Goal: Information Seeking & Learning: Learn about a topic

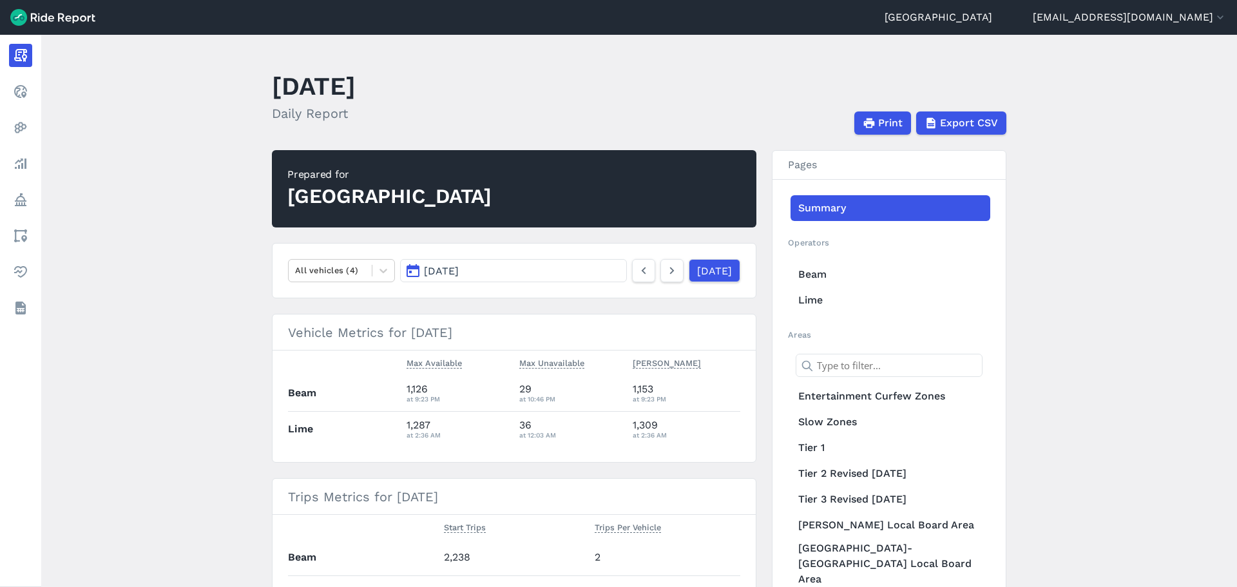
click at [237, 282] on main "[DATE] Daily Report Print Export CSV Prepared for Auckland All vehicles (4) [DA…" at bounding box center [639, 311] width 1196 height 552
click at [208, 307] on main "[DATE] Daily Report Print Export CSV Prepared for Auckland All vehicles (4) [DA…" at bounding box center [639, 311] width 1196 height 552
click at [216, 247] on main "[DATE] Daily Report Print Export CSV Prepared for Auckland All vehicles (4) [DA…" at bounding box center [639, 311] width 1196 height 552
drag, startPoint x: 201, startPoint y: 177, endPoint x: 222, endPoint y: 189, distance: 24.5
click at [201, 177] on main "[DATE] Daily Report Print Export CSV Prepared for Auckland All vehicles (4) [DA…" at bounding box center [639, 311] width 1196 height 552
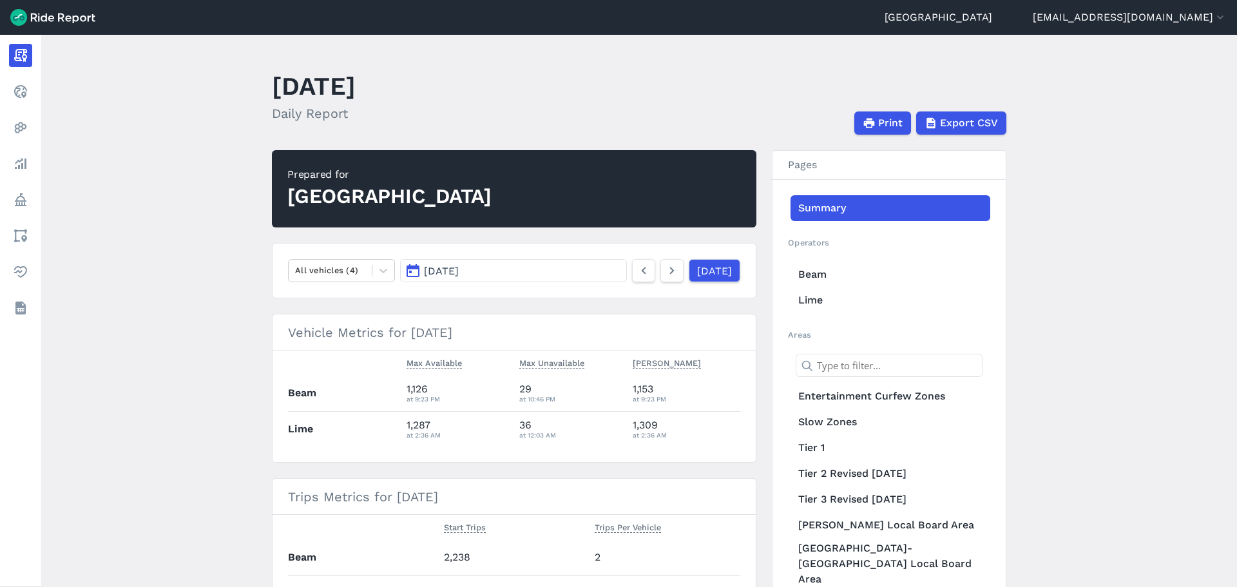
click at [379, 318] on h3 "Vehicle Metrics for [DATE]" at bounding box center [514, 332] width 483 height 36
click at [454, 272] on span "[DATE]" at bounding box center [441, 271] width 35 height 12
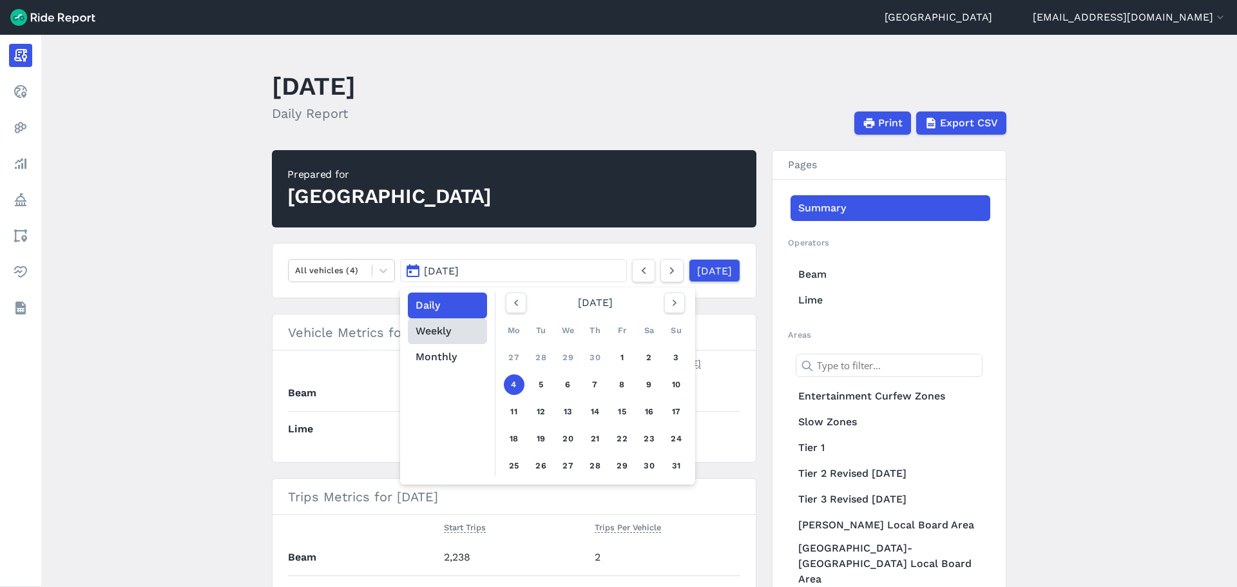
click at [467, 334] on button "Weekly" at bounding box center [447, 331] width 79 height 26
click at [667, 311] on button "button" at bounding box center [674, 303] width 21 height 21
click at [668, 310] on button "button" at bounding box center [674, 303] width 21 height 21
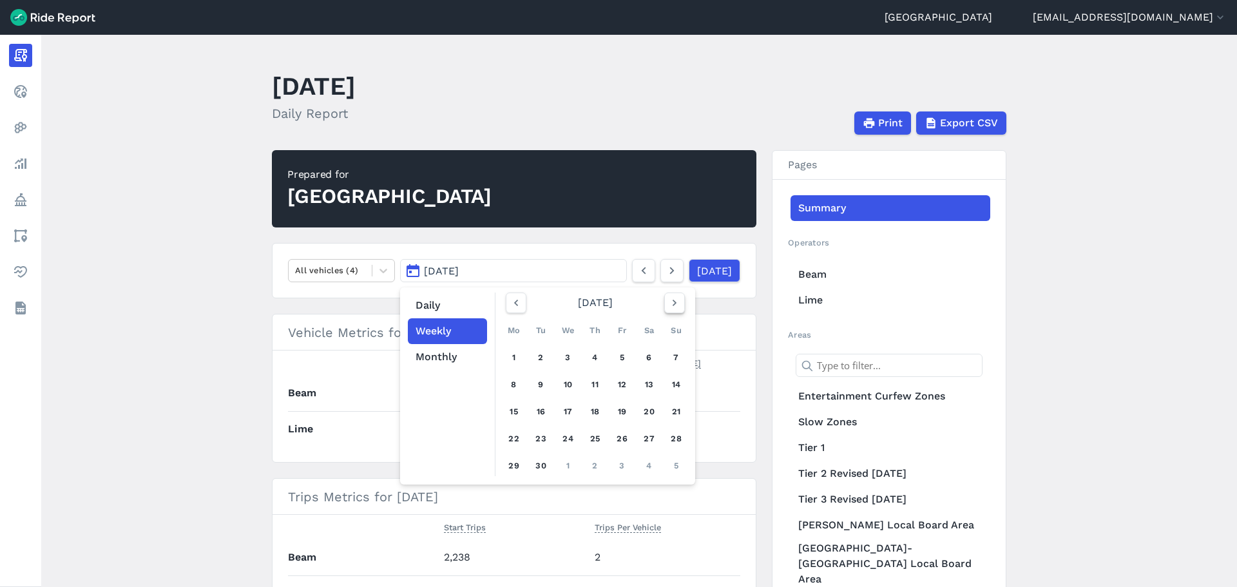
click at [668, 310] on button "button" at bounding box center [674, 303] width 21 height 21
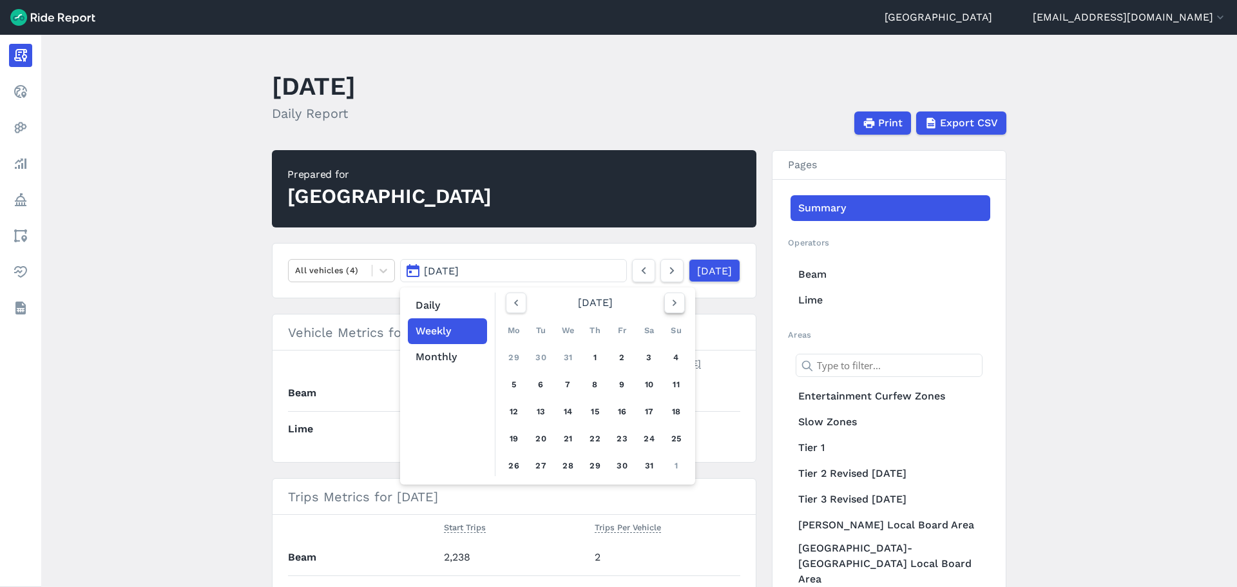
click at [668, 310] on button "button" at bounding box center [674, 303] width 21 height 21
click at [675, 307] on icon "button" at bounding box center [674, 302] width 13 height 13
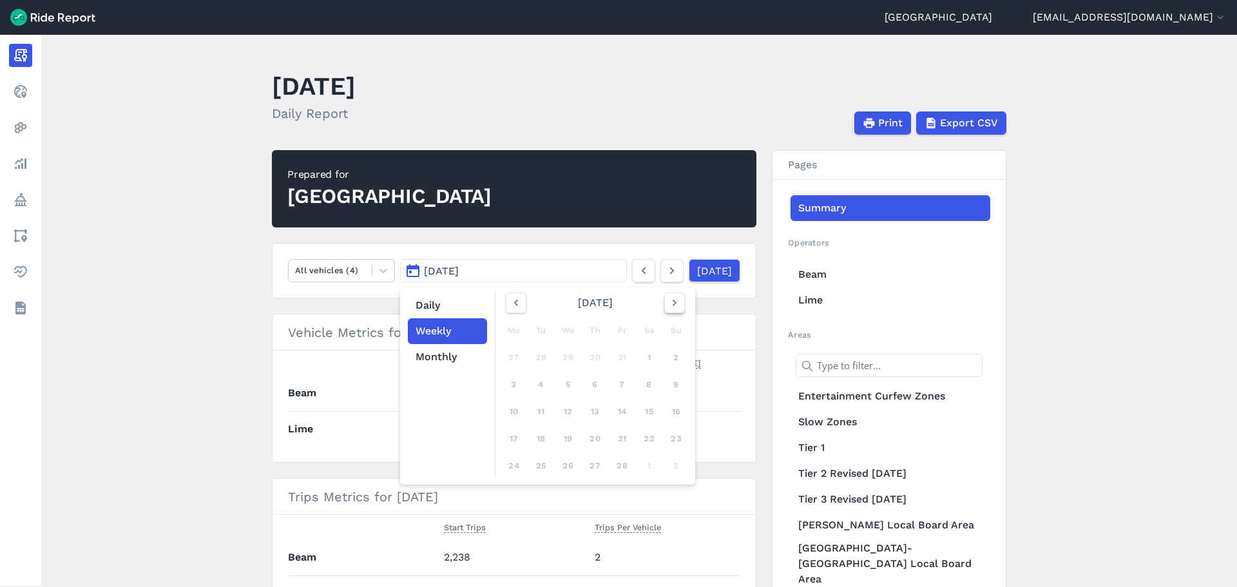
click at [675, 307] on icon "button" at bounding box center [674, 302] width 13 height 13
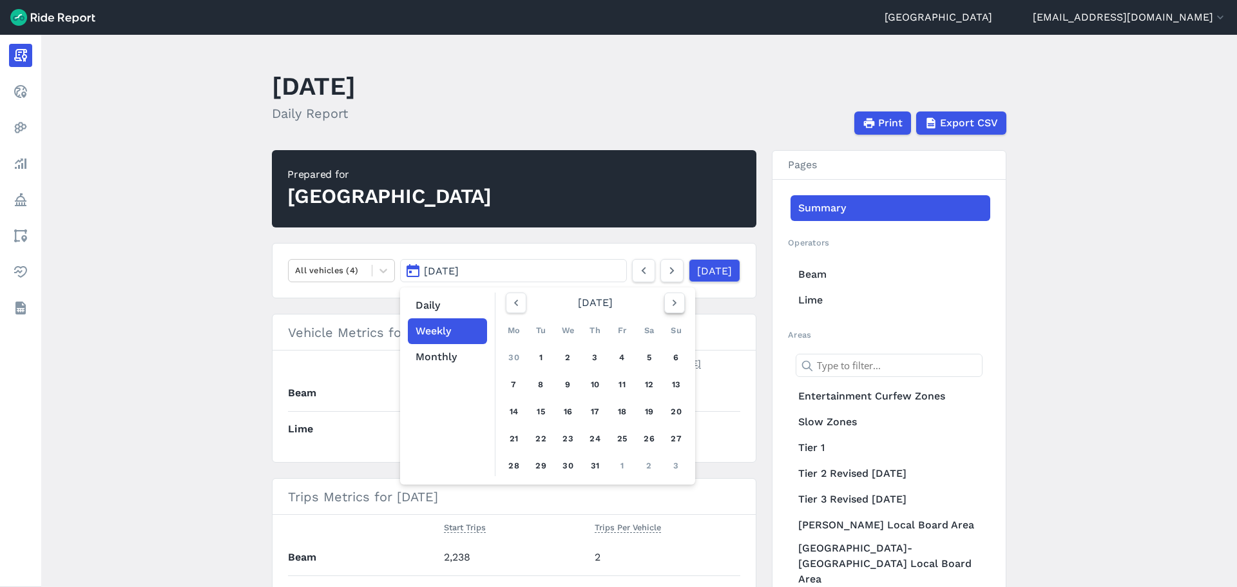
click at [675, 307] on icon "button" at bounding box center [674, 302] width 13 height 13
click at [511, 304] on icon "button" at bounding box center [516, 302] width 13 height 13
click at [565, 440] on div "20" at bounding box center [568, 439] width 21 height 21
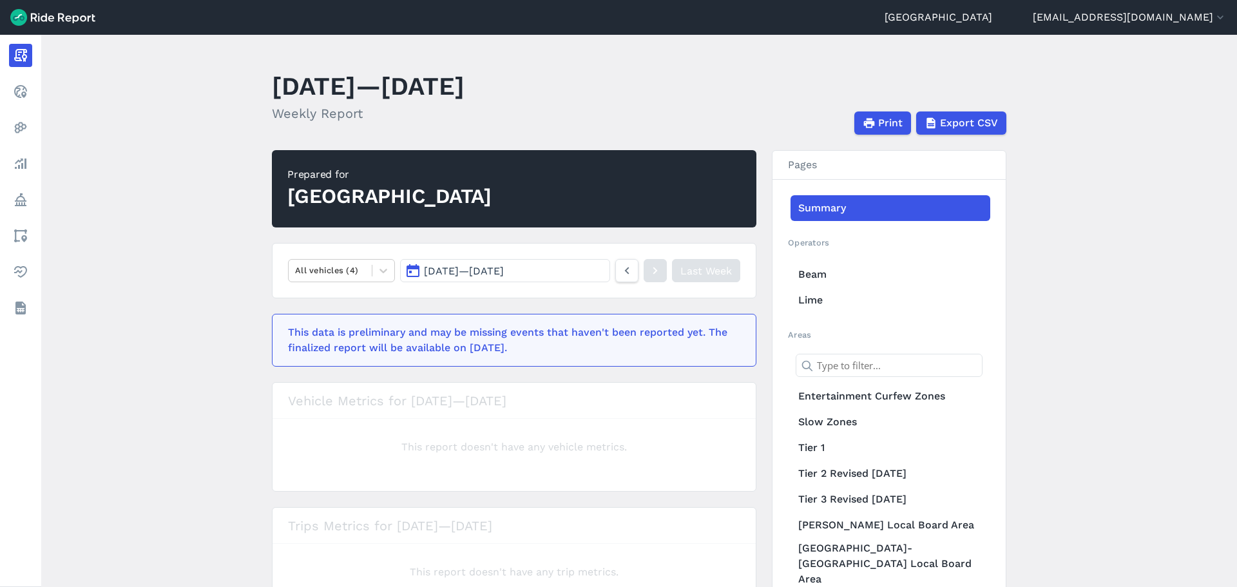
click at [160, 381] on main "[DATE]—[DATE] Weekly Report Print Export CSV Prepared for Auckland All vehicles…" at bounding box center [639, 311] width 1196 height 552
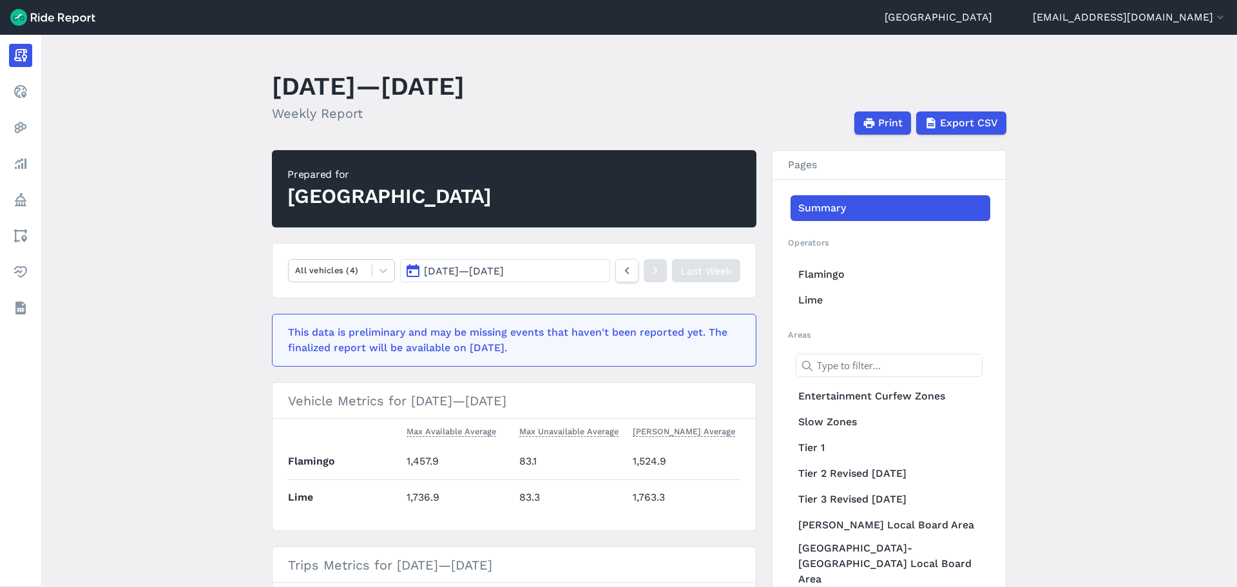
click at [240, 362] on main "[DATE]—[DATE] Weekly Report Print Export CSV Prepared for Auckland All vehicles…" at bounding box center [639, 311] width 1196 height 552
click at [360, 255] on nav "All vehicles (4) [DATE] — [DATE] Last Week" at bounding box center [514, 270] width 485 height 55
click at [355, 260] on div "All vehicles (4)" at bounding box center [330, 270] width 83 height 20
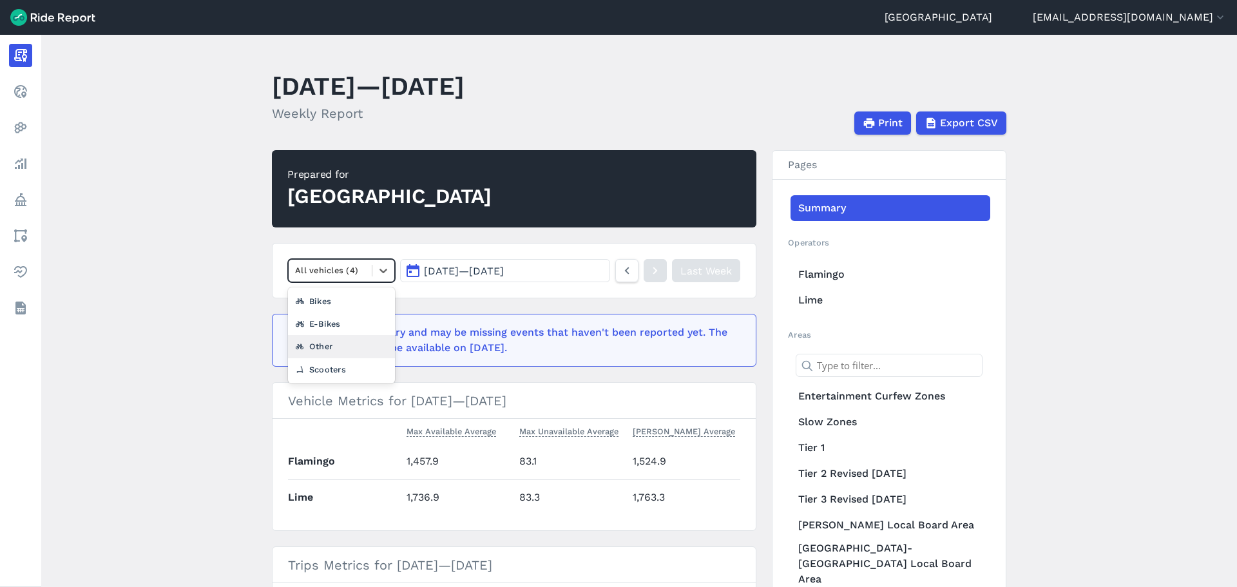
click at [342, 358] on div "Scooters" at bounding box center [341, 369] width 107 height 23
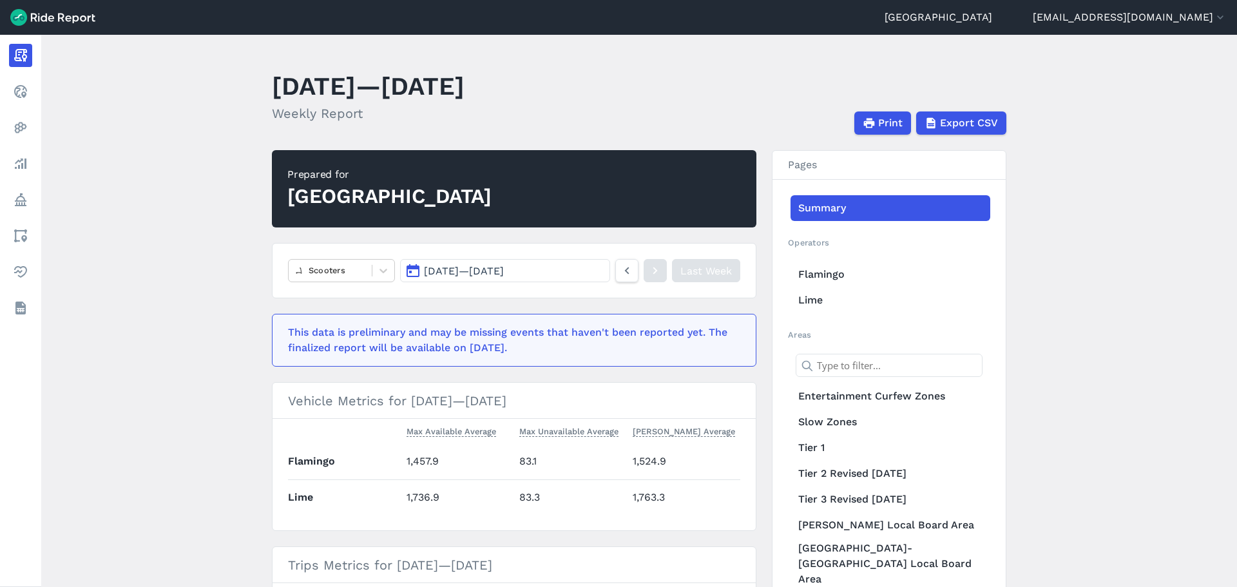
click at [190, 337] on main "[DATE]—[DATE] Weekly Report Print Export CSV Prepared for Auckland Scooters [DA…" at bounding box center [639, 311] width 1196 height 552
drag, startPoint x: 271, startPoint y: 91, endPoint x: 608, endPoint y: 80, distance: 337.2
click at [465, 80] on h1 "[DATE]—[DATE]" at bounding box center [368, 85] width 193 height 35
click at [195, 300] on main "[DATE]—[DATE] Weekly Report Print Export CSV Prepared for Auckland Scooters [DA…" at bounding box center [639, 311] width 1196 height 552
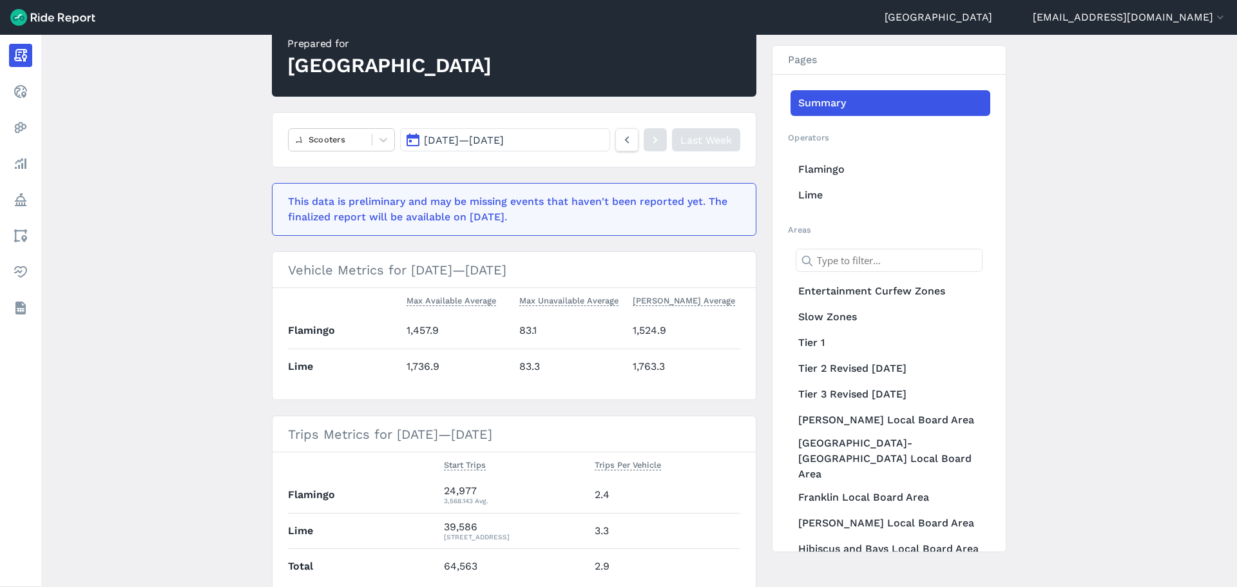
scroll to position [190, 0]
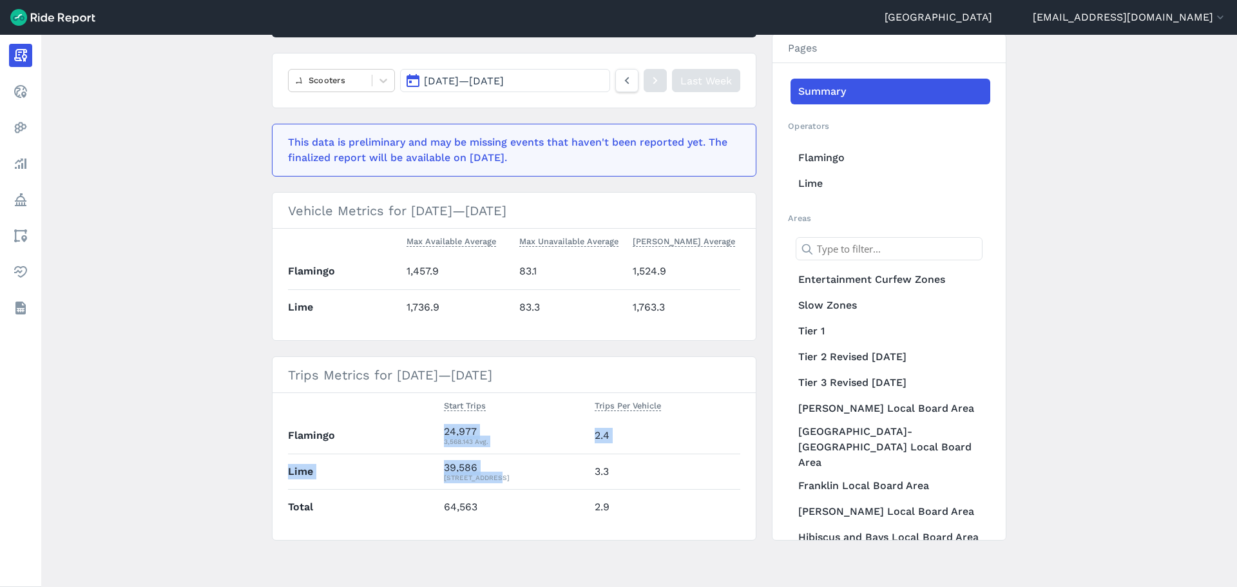
drag, startPoint x: 497, startPoint y: 479, endPoint x: 434, endPoint y: 430, distance: 79.4
click at [434, 430] on tbody "Flamingo 24,977 3,568.143 Avg. 2.4 Lime 39,586 5,655.143 Avg. 3.3 Total 64,563 …" at bounding box center [514, 471] width 452 height 106
click at [492, 437] on div "3,568.143 Avg." at bounding box center [514, 442] width 140 height 12
drag, startPoint x: 627, startPoint y: 431, endPoint x: 568, endPoint y: 436, distance: 58.8
click at [568, 436] on tr "Flamingo 24,977 3,568.143 Avg. 2.4" at bounding box center [514, 435] width 452 height 35
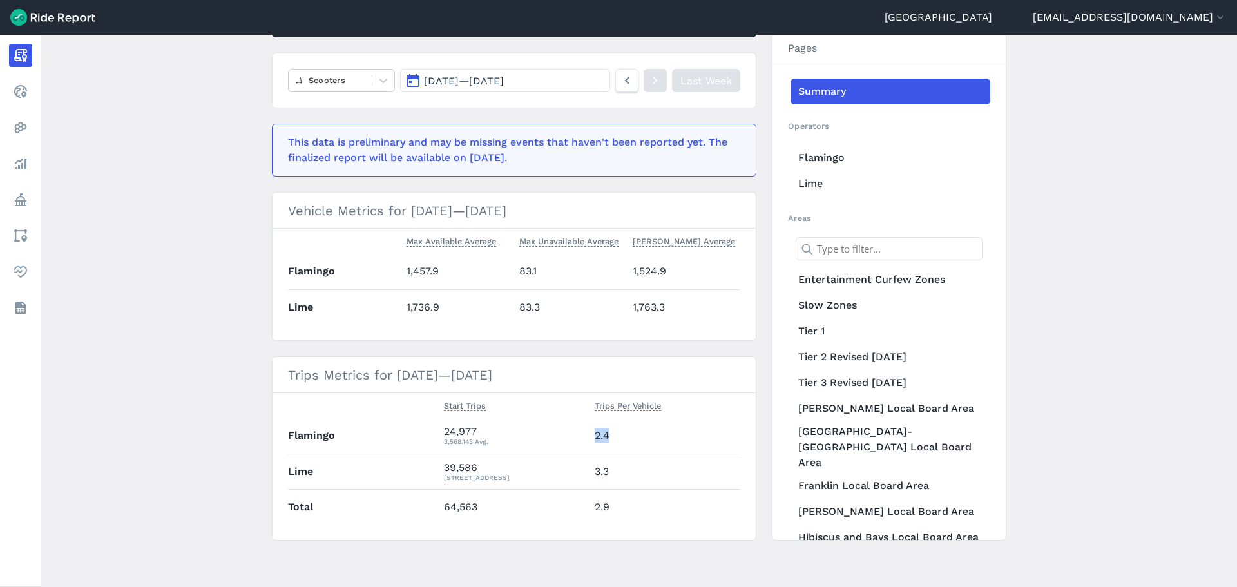
click at [599, 436] on td "2.4" at bounding box center [665, 435] width 151 height 35
drag, startPoint x: 616, startPoint y: 434, endPoint x: 556, endPoint y: 437, distance: 60.0
click at [556, 437] on tr "Flamingo 24,977 3,568.143 Avg. 2.4" at bounding box center [514, 435] width 452 height 35
click at [612, 438] on td "2.4" at bounding box center [665, 435] width 151 height 35
drag, startPoint x: 612, startPoint y: 438, endPoint x: 581, endPoint y: 438, distance: 30.3
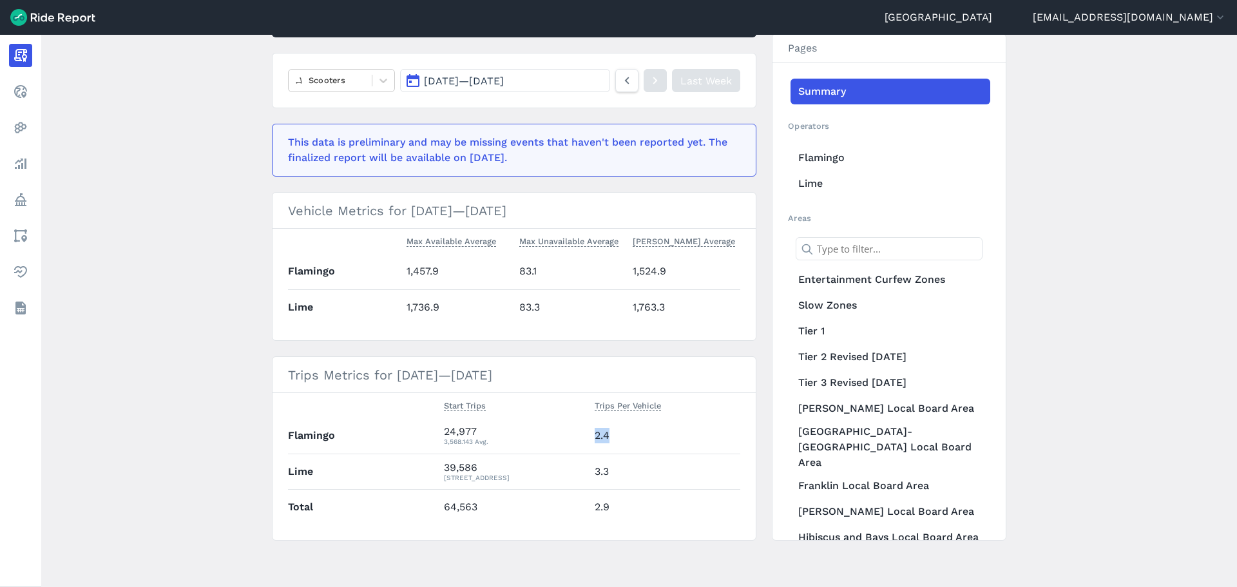
click at [581, 438] on tr "Flamingo 24,977 3,568.143 Avg. 2.4" at bounding box center [514, 435] width 452 height 35
drag, startPoint x: 609, startPoint y: 472, endPoint x: 573, endPoint y: 474, distance: 36.1
click at [573, 474] on tr "Lime 39,586 5,655.143 Avg. 3.3" at bounding box center [514, 471] width 452 height 35
click at [573, 476] on div "[STREET_ADDRESS]" at bounding box center [514, 478] width 140 height 12
drag, startPoint x: 486, startPoint y: 470, endPoint x: 435, endPoint y: 470, distance: 50.9
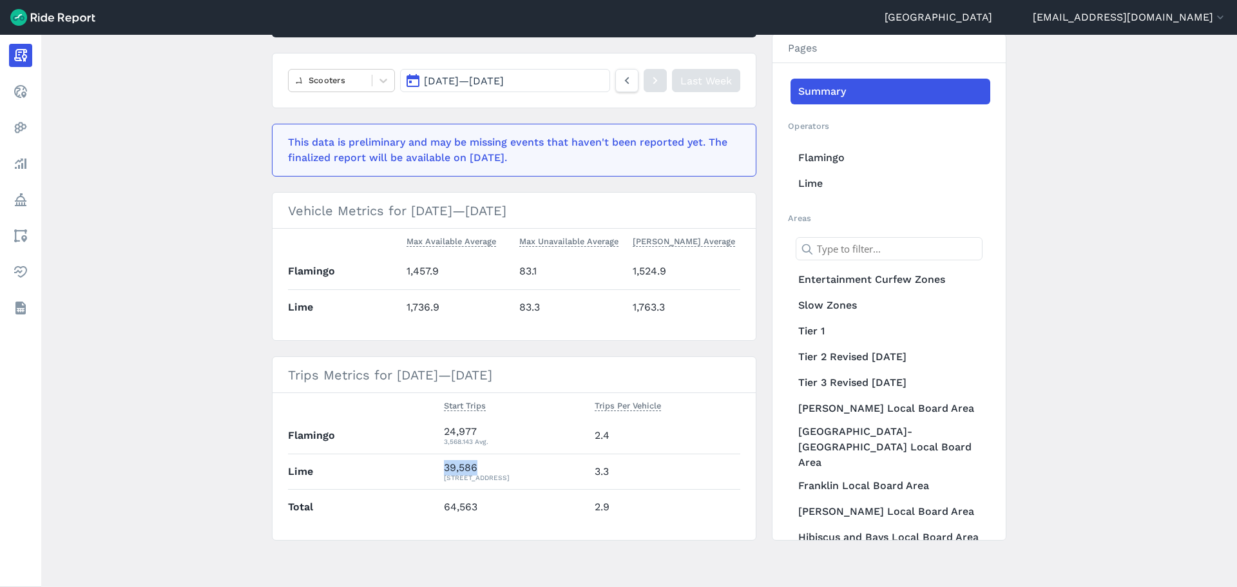
click at [435, 470] on tr "Lime 39,586 5,655.143 Avg. 3.3" at bounding box center [514, 471] width 452 height 35
click at [476, 434] on div "24,977 3,568.143 Avg." at bounding box center [514, 435] width 140 height 23
drag, startPoint x: 480, startPoint y: 429, endPoint x: 432, endPoint y: 430, distance: 48.3
click at [432, 430] on tr "Flamingo 24,977 3,568.143 Avg. 2.4" at bounding box center [514, 435] width 452 height 35
drag, startPoint x: 479, startPoint y: 467, endPoint x: 438, endPoint y: 468, distance: 41.3
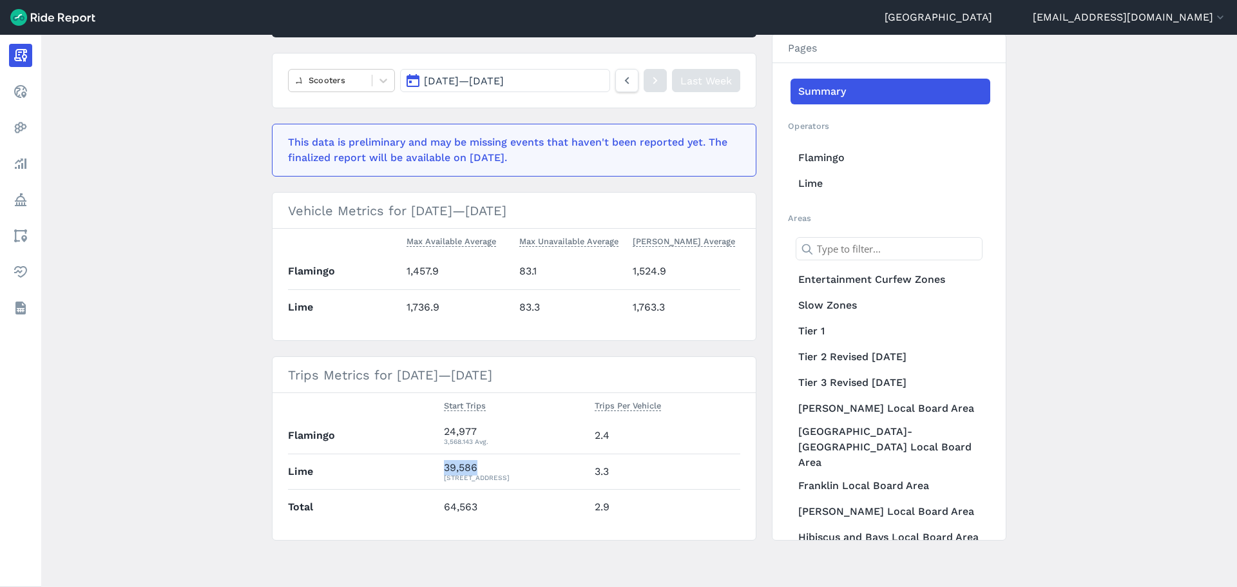
click at [439, 468] on td "39,586 5,655.143 Avg." at bounding box center [514, 471] width 151 height 35
click at [220, 425] on main "[DATE]—[DATE] Weekly Report Print Export CSV Prepared for Auckland Scooters [DA…" at bounding box center [639, 311] width 1196 height 552
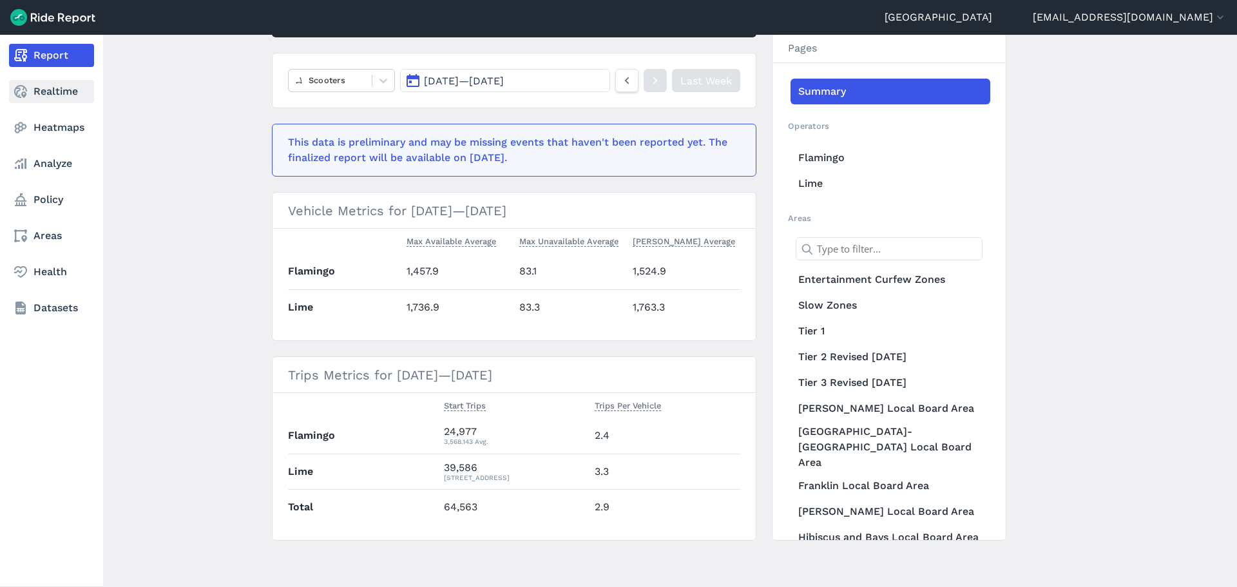
click at [35, 97] on link "Realtime" at bounding box center [51, 91] width 85 height 23
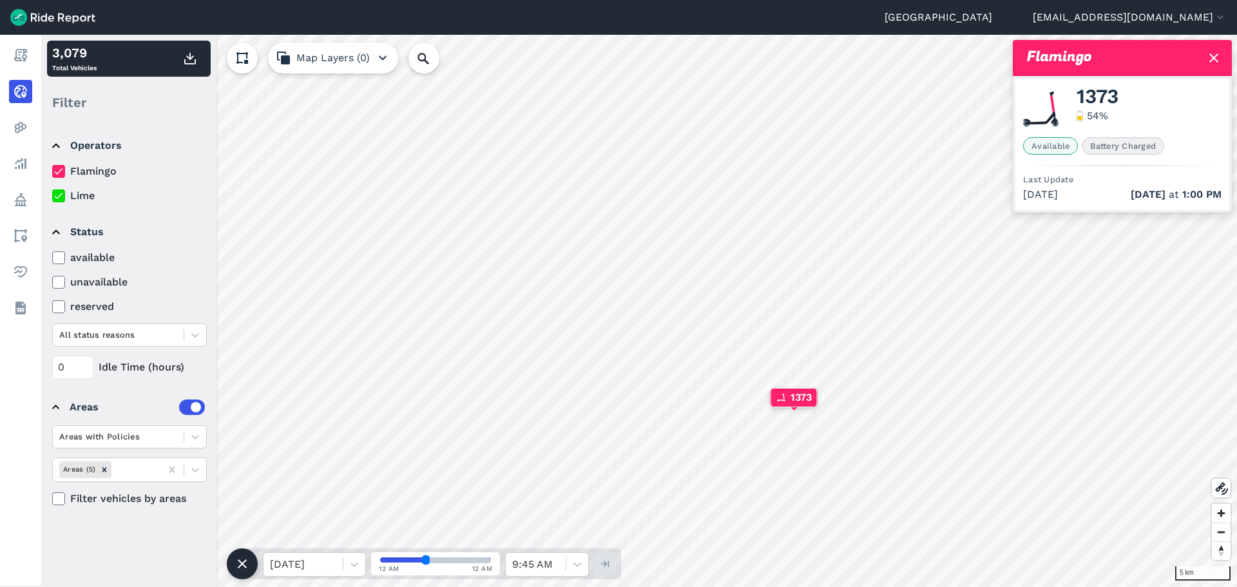
click at [1218, 58] on icon at bounding box center [1213, 57] width 15 height 15
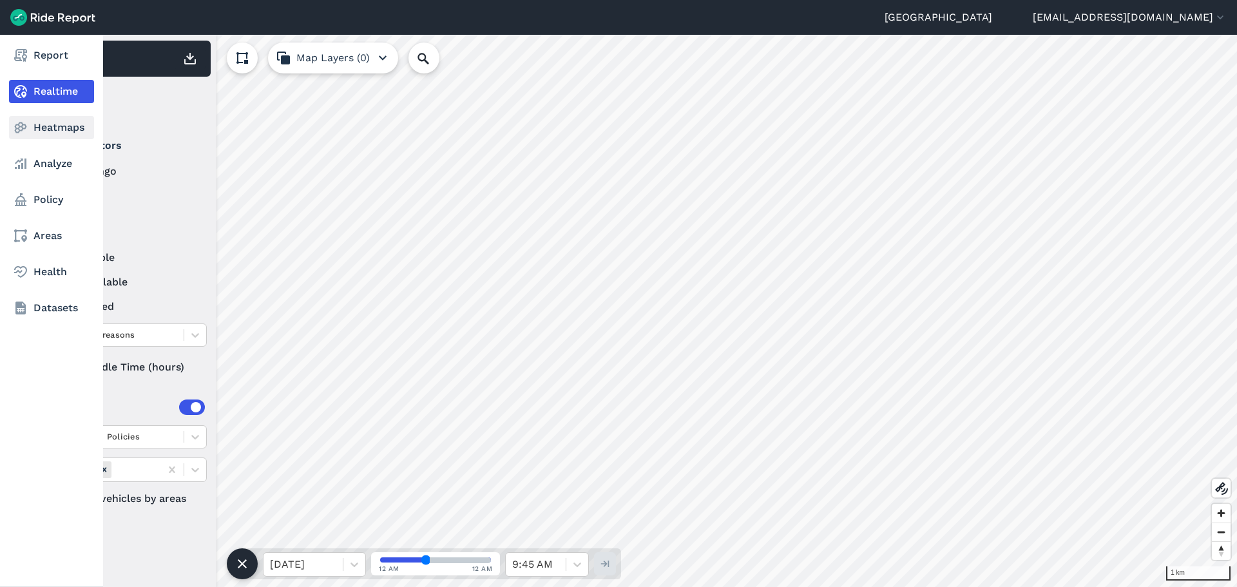
click at [23, 119] on link "Heatmaps" at bounding box center [51, 127] width 85 height 23
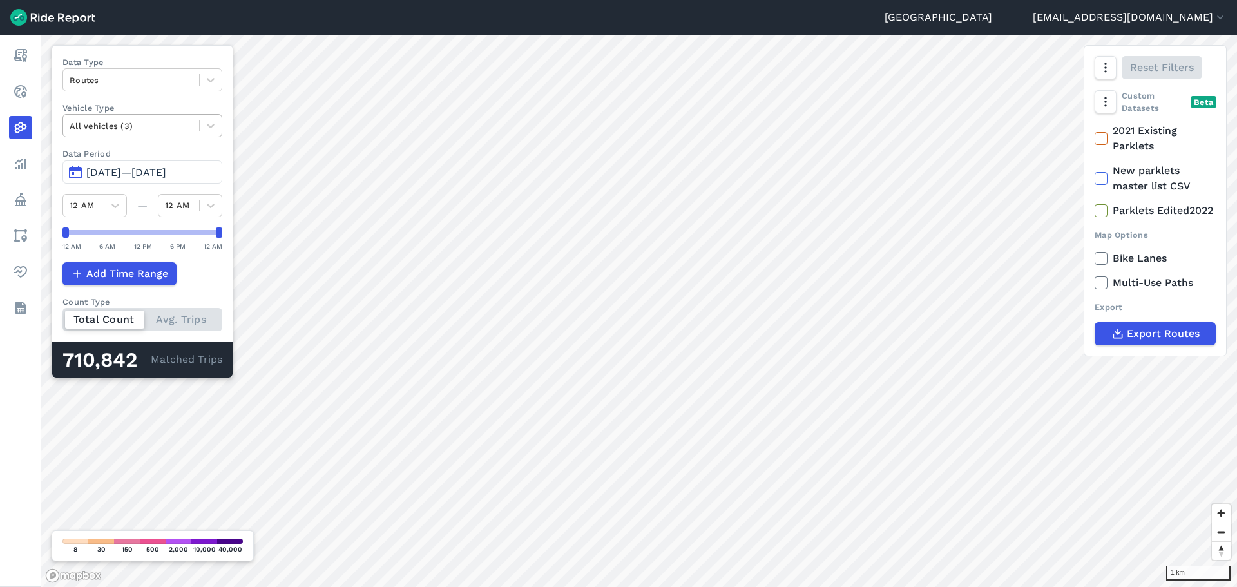
click at [168, 122] on div at bounding box center [131, 126] width 123 height 15
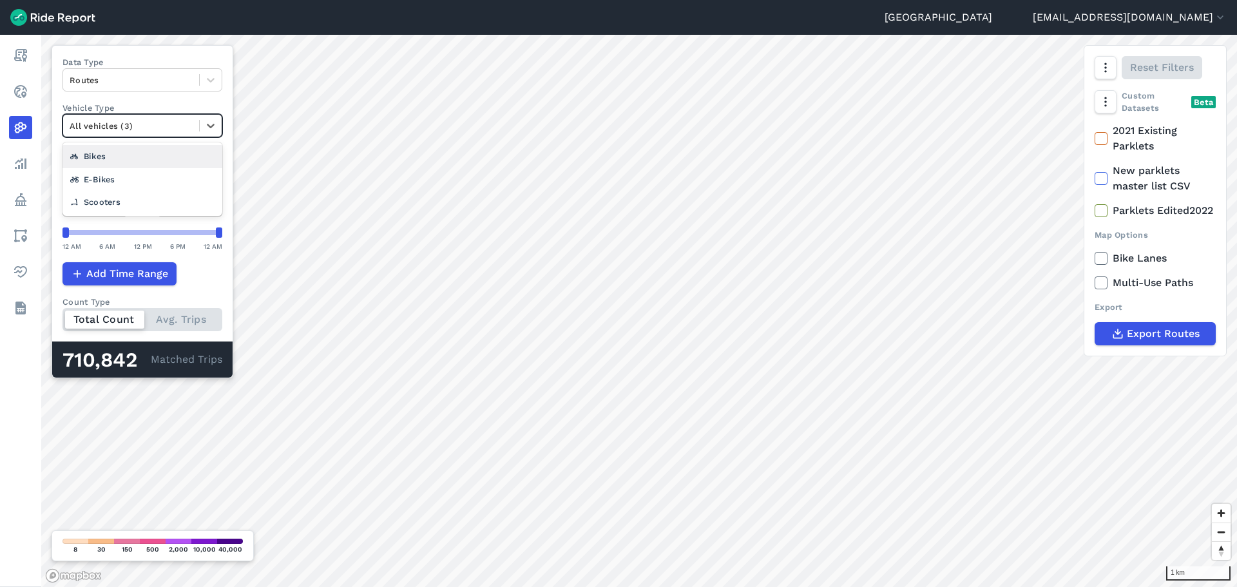
click at [168, 124] on div at bounding box center [131, 126] width 123 height 15
click at [158, 75] on div at bounding box center [131, 80] width 123 height 15
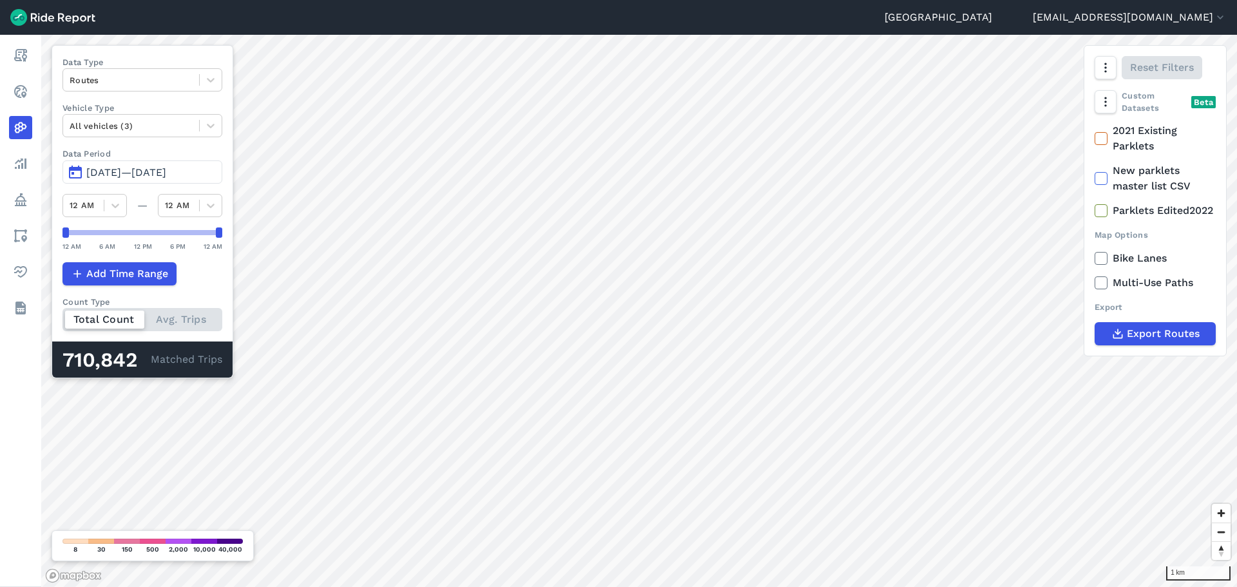
click at [195, 326] on div "Total Count Avg. Trips" at bounding box center [143, 319] width 160 height 23
click at [63, 316] on input "Count Type Total Count Avg. Trips" at bounding box center [63, 312] width 0 height 8
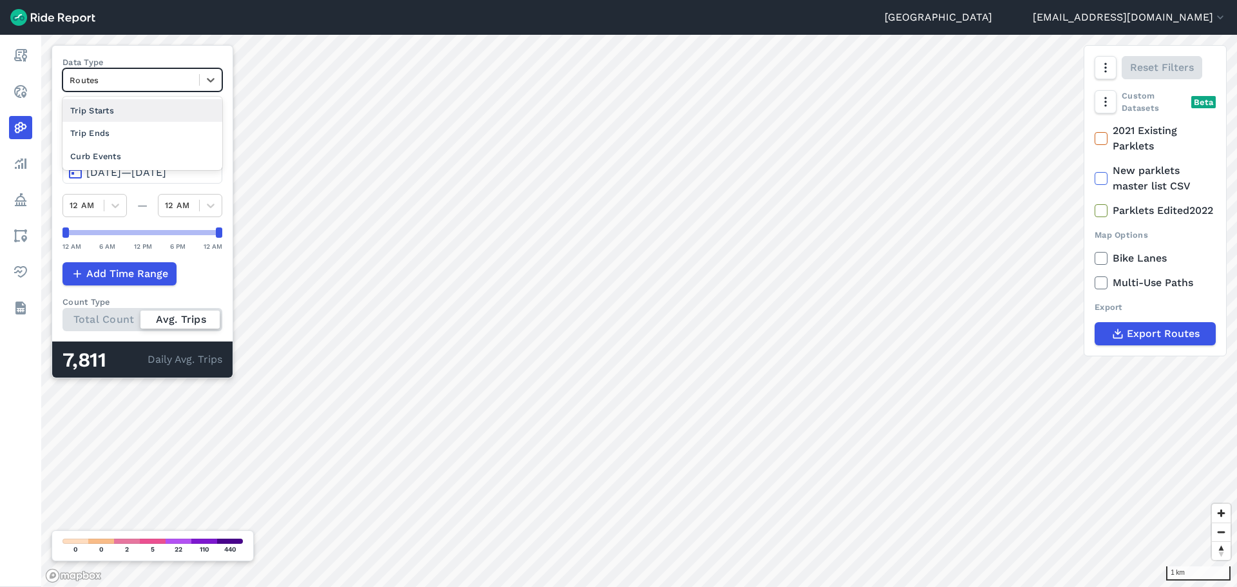
click at [168, 75] on div at bounding box center [131, 80] width 123 height 15
click at [146, 111] on div "Trip Starts" at bounding box center [143, 110] width 160 height 23
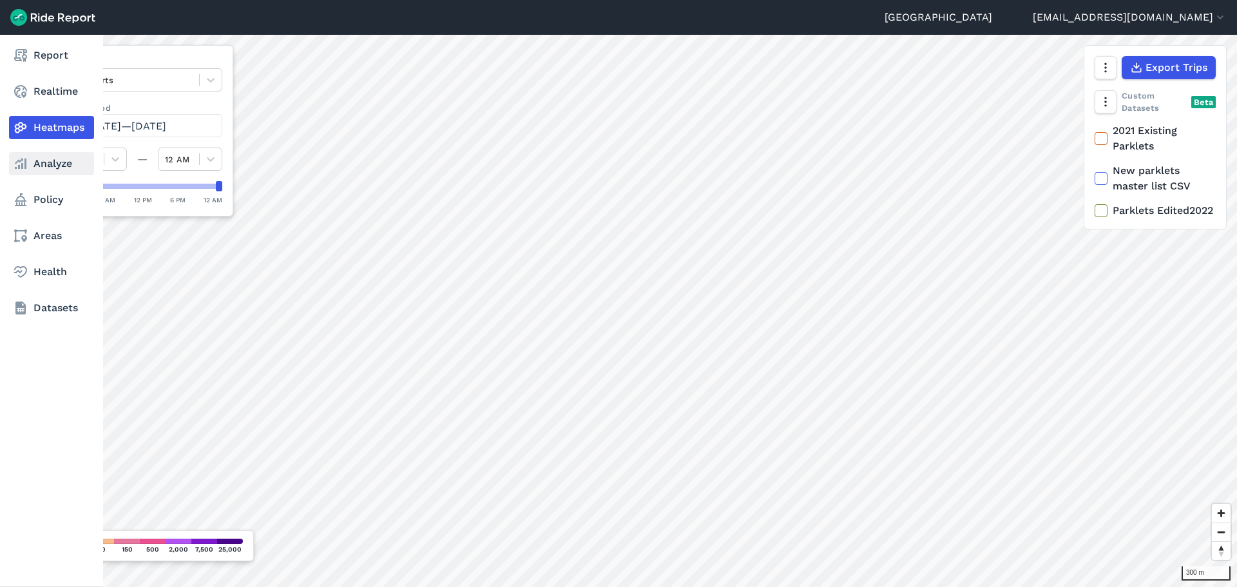
click at [12, 159] on link "Analyze" at bounding box center [51, 163] width 85 height 23
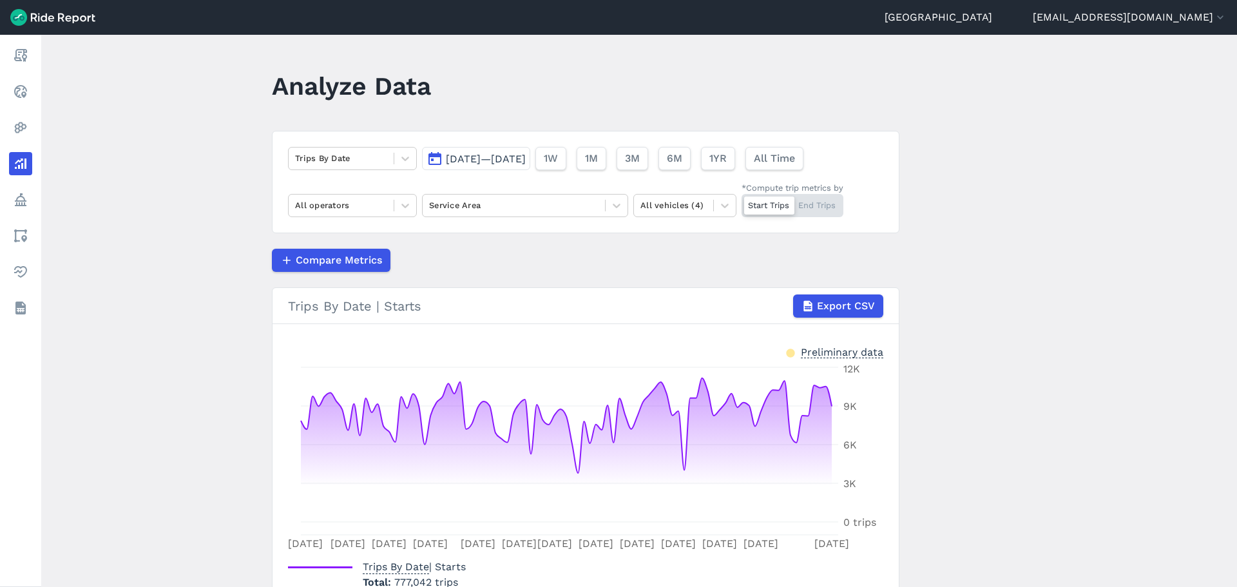
click at [530, 273] on article "Trips By Date [DATE]—[DATE] 1W 1M 3M 6M 1YR All Time All operators Service Area…" at bounding box center [586, 376] width 628 height 491
drag, startPoint x: 433, startPoint y: 87, endPoint x: 188, endPoint y: 86, distance: 244.9
click at [195, 86] on main "Analyze Data Trips By Date [DATE]—[DATE] 1W 1M 3M 6M 1YR All Time All operators…" at bounding box center [639, 311] width 1196 height 552
click at [189, 110] on main "Analyze Data Trips By Date [DATE]—[DATE] 1W 1M 3M 6M 1YR All Time All operators…" at bounding box center [639, 311] width 1196 height 552
drag, startPoint x: 487, startPoint y: 77, endPoint x: 170, endPoint y: 77, distance: 316.4
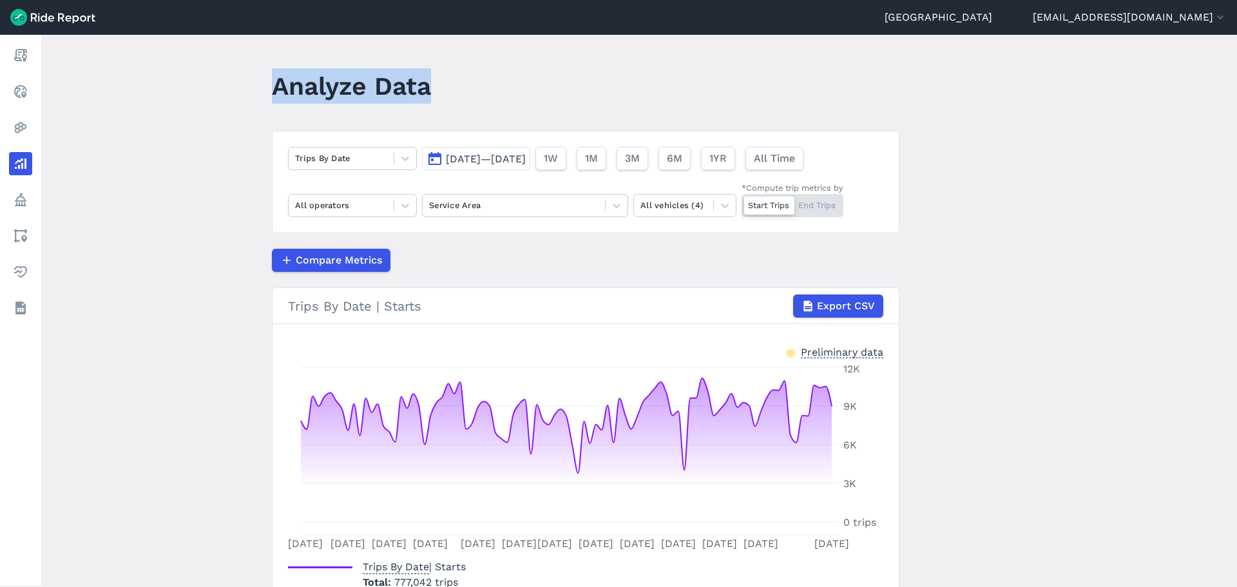
click at [178, 75] on main "Analyze Data Trips By Date [DATE]—[DATE] 1W 1M 3M 6M 1YR All Time All operators…" at bounding box center [639, 311] width 1196 height 552
click at [168, 95] on main "Analyze Data Trips By Date [DATE]—[DATE] 1W 1M 3M 6M 1YR All Time All operators…" at bounding box center [639, 311] width 1196 height 552
drag, startPoint x: 476, startPoint y: 72, endPoint x: 226, endPoint y: 79, distance: 250.8
click at [227, 79] on main "Analyze Data Trips By Date [DATE]—[DATE] 1W 1M 3M 6M 1YR All Time All operators…" at bounding box center [639, 311] width 1196 height 552
click at [213, 103] on main "Analyze Data Trips By Date [DATE]—[DATE] 1W 1M 3M 6M 1YR All Time All operators…" at bounding box center [639, 311] width 1196 height 552
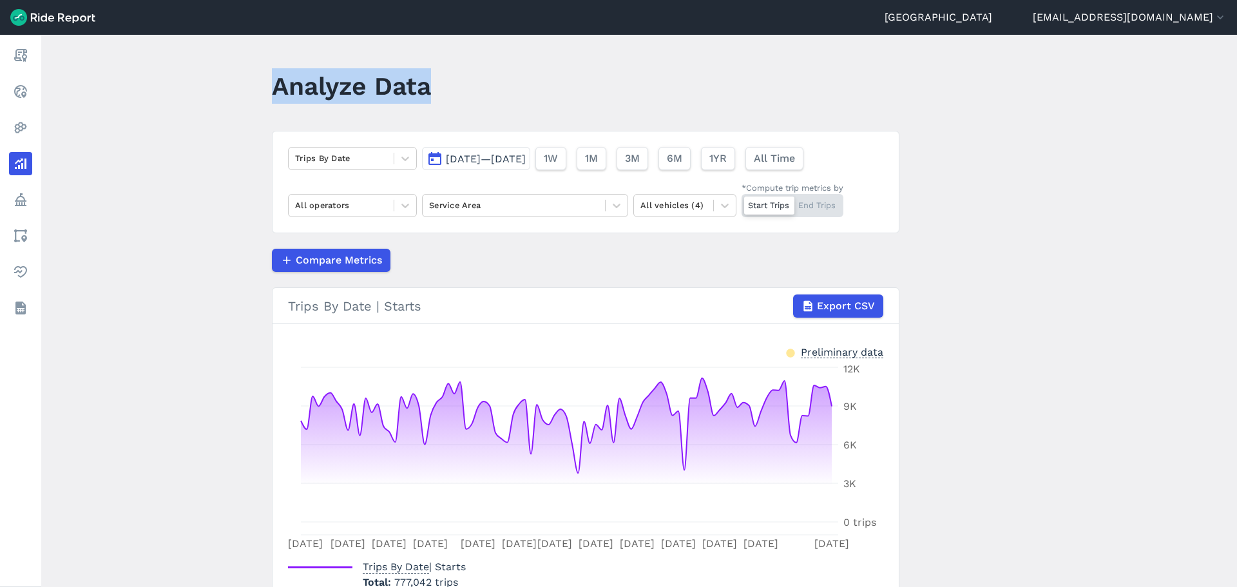
click at [461, 94] on header "Analyze Data" at bounding box center [593, 91] width 643 height 50
click at [504, 246] on article "Trips By Date [DATE]—[DATE] 1W 1M 3M 6M 1YR All Time All operators Service Area…" at bounding box center [586, 376] width 628 height 491
click at [501, 157] on span "[DATE]—[DATE]" at bounding box center [486, 159] width 80 height 12
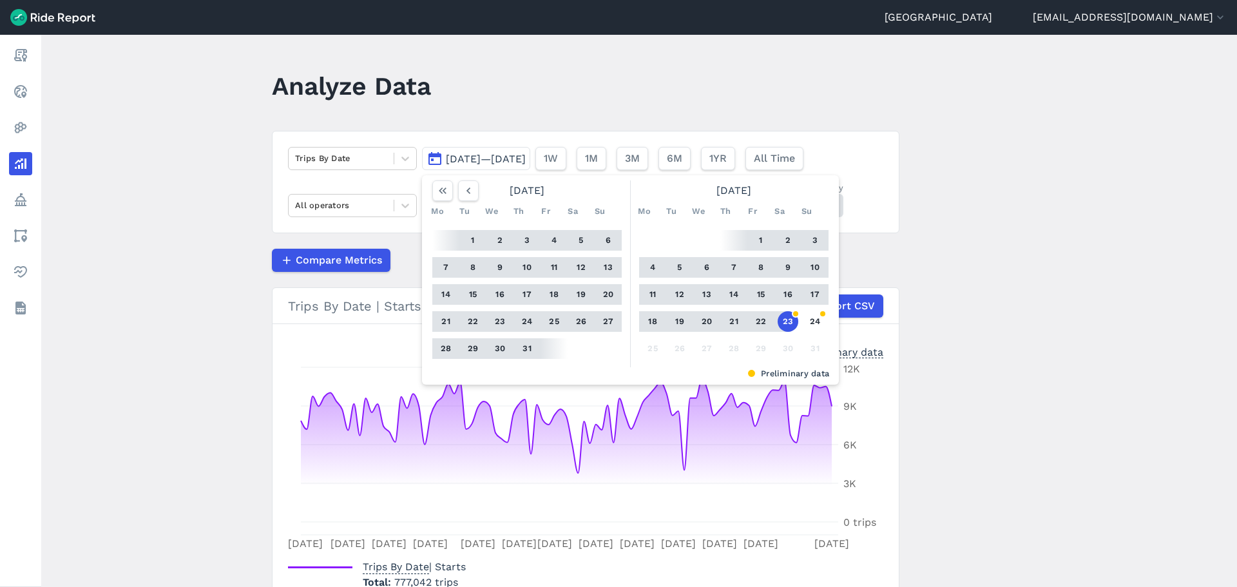
click at [752, 240] on button "1" at bounding box center [761, 240] width 21 height 21
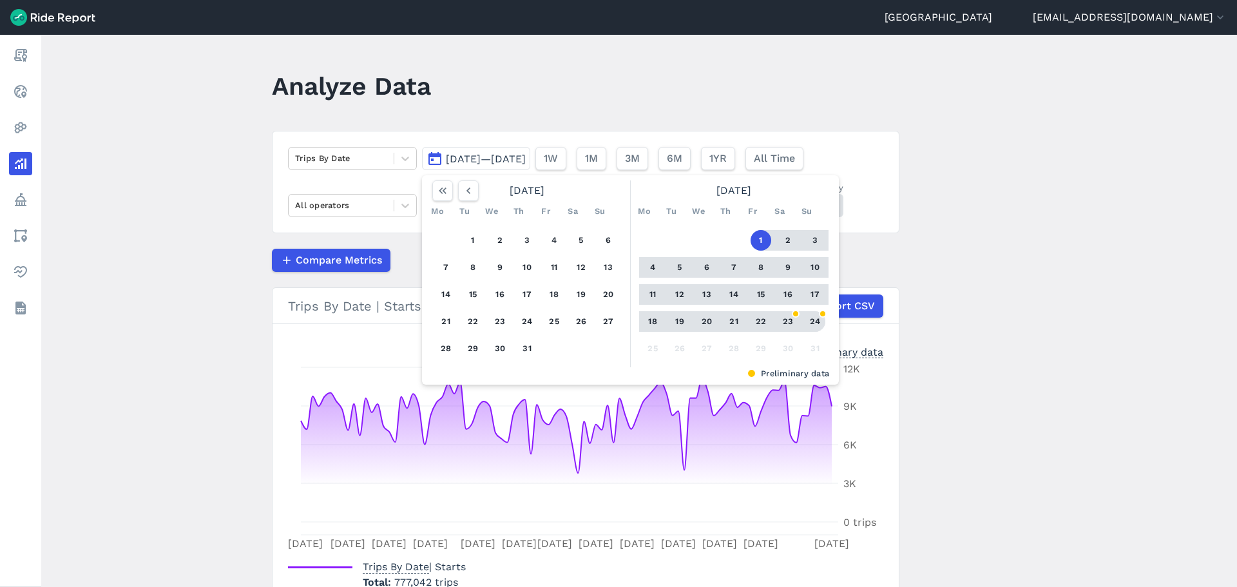
click at [805, 322] on button "24" at bounding box center [815, 321] width 21 height 21
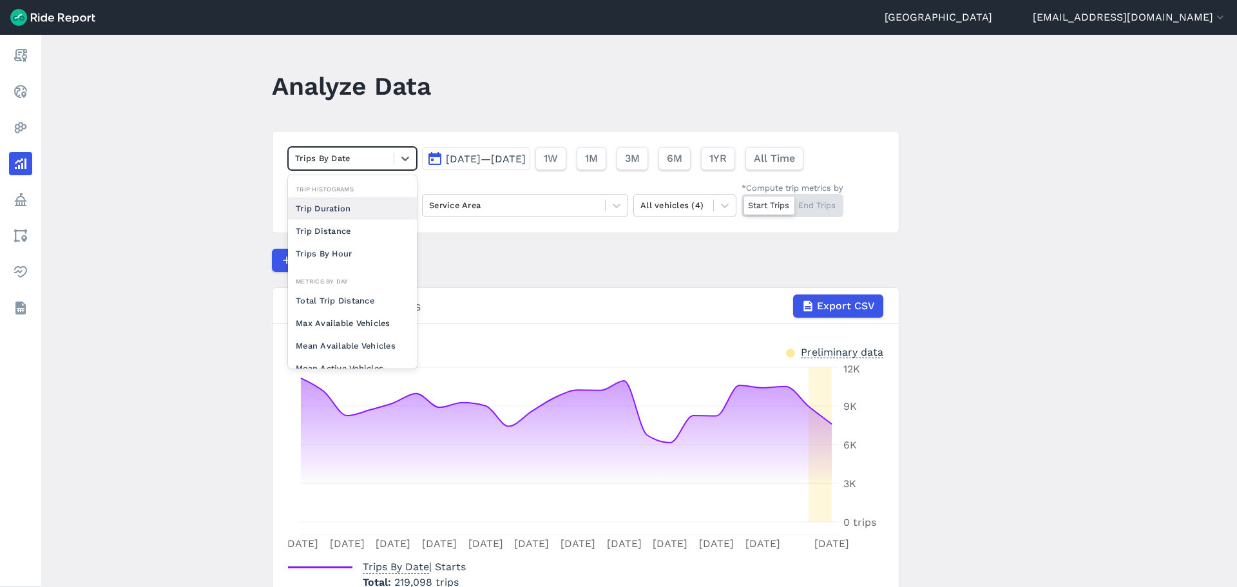
click at [365, 163] on div at bounding box center [341, 158] width 92 height 15
click at [501, 261] on div "Compare Metrics" at bounding box center [586, 260] width 628 height 23
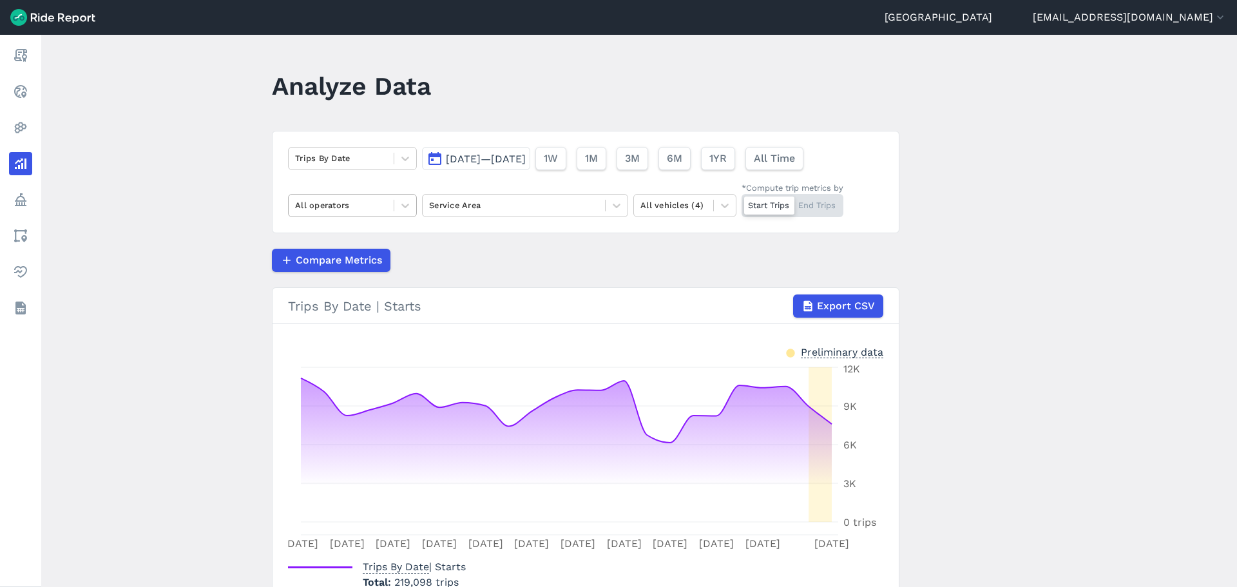
click at [348, 211] on div at bounding box center [341, 205] width 92 height 15
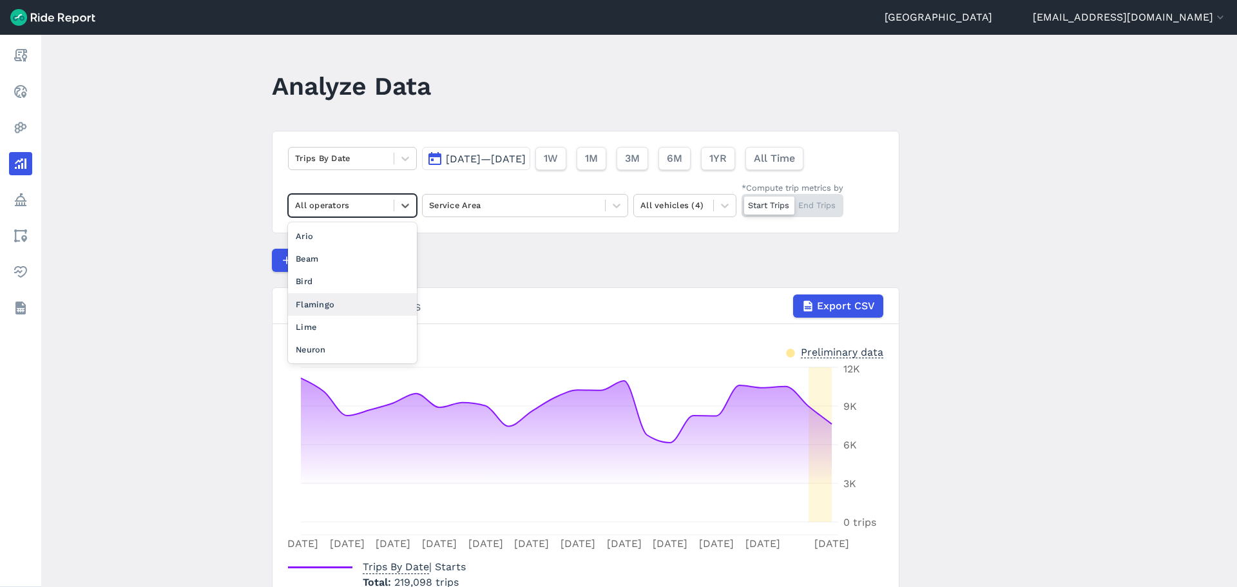
click at [342, 306] on div "Flamingo" at bounding box center [352, 304] width 129 height 23
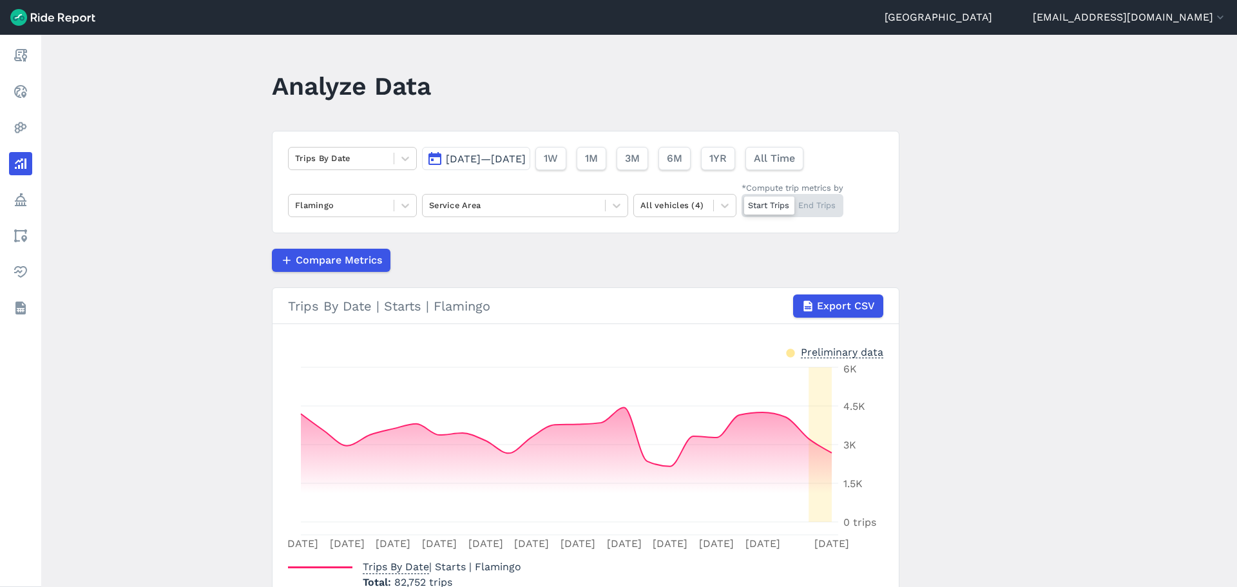
click at [90, 300] on main "Analyze Data Trips By Date [DATE]—[DATE] 1W 1M 3M 6M 1YR All Time Flamingo Serv…" at bounding box center [639, 311] width 1196 height 552
click at [517, 250] on div "Compare Metrics" at bounding box center [586, 260] width 628 height 23
click at [512, 210] on div at bounding box center [513, 205] width 169 height 15
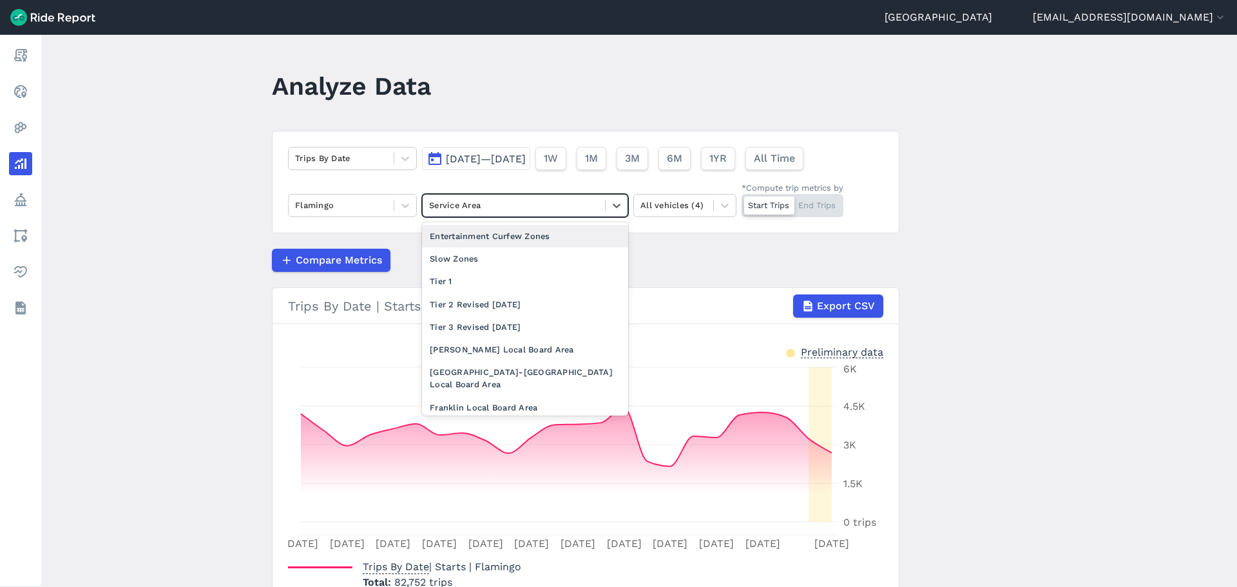
click at [512, 210] on div at bounding box center [513, 205] width 169 height 15
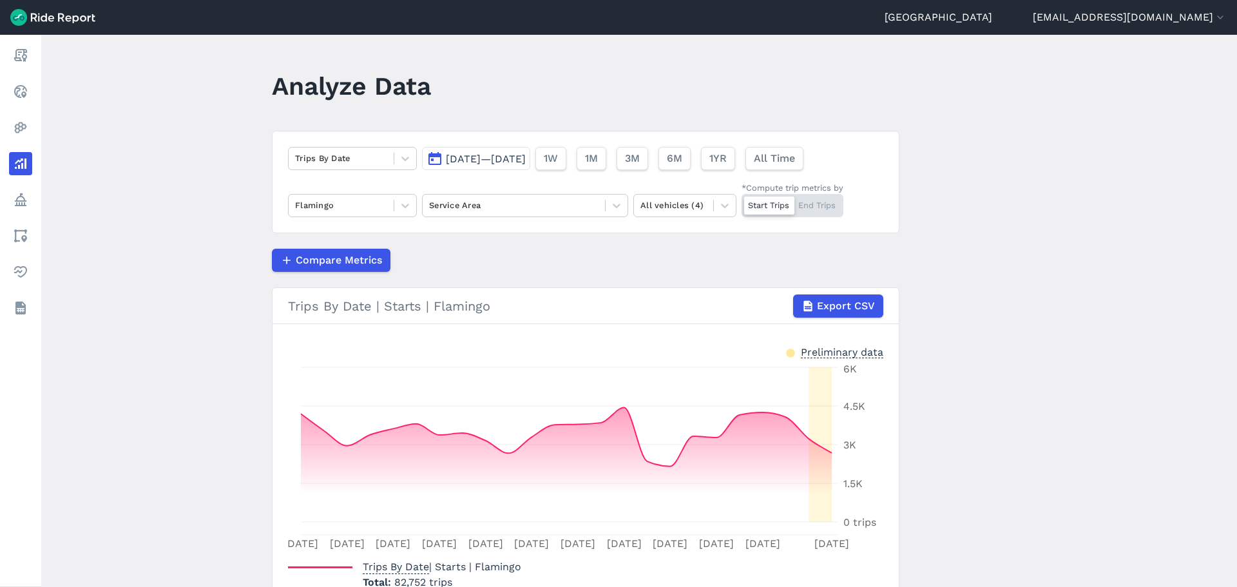
click at [406, 176] on div "Trips By Date [DATE]—[DATE] 1W 1M 3M 6M 1YR All Time Flamingo Service Area All …" at bounding box center [586, 182] width 628 height 102
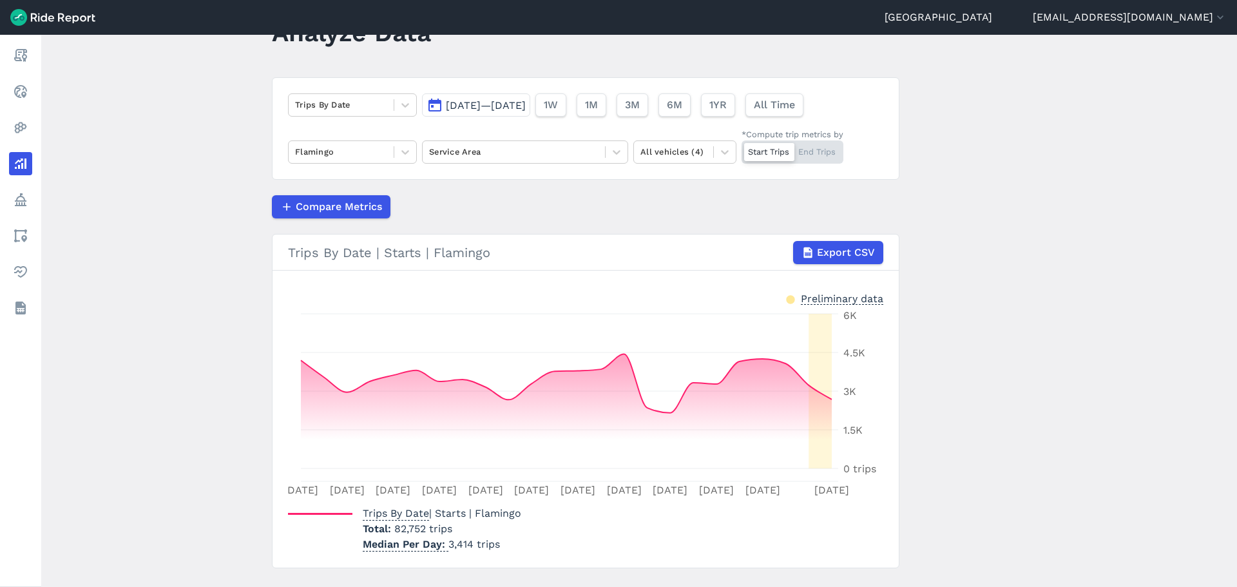
scroll to position [81, 0]
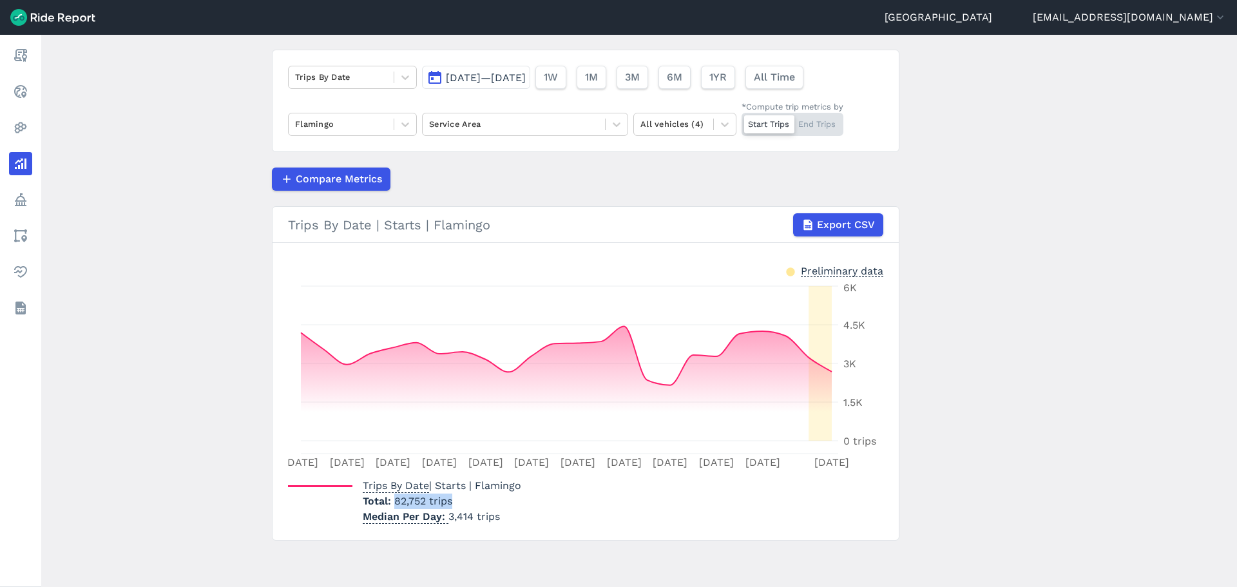
drag, startPoint x: 459, startPoint y: 505, endPoint x: 392, endPoint y: 505, distance: 67.0
click at [392, 505] on p "Total 82,752 trips" at bounding box center [442, 501] width 159 height 15
click at [414, 503] on span "82,752 trips" at bounding box center [423, 501] width 58 height 12
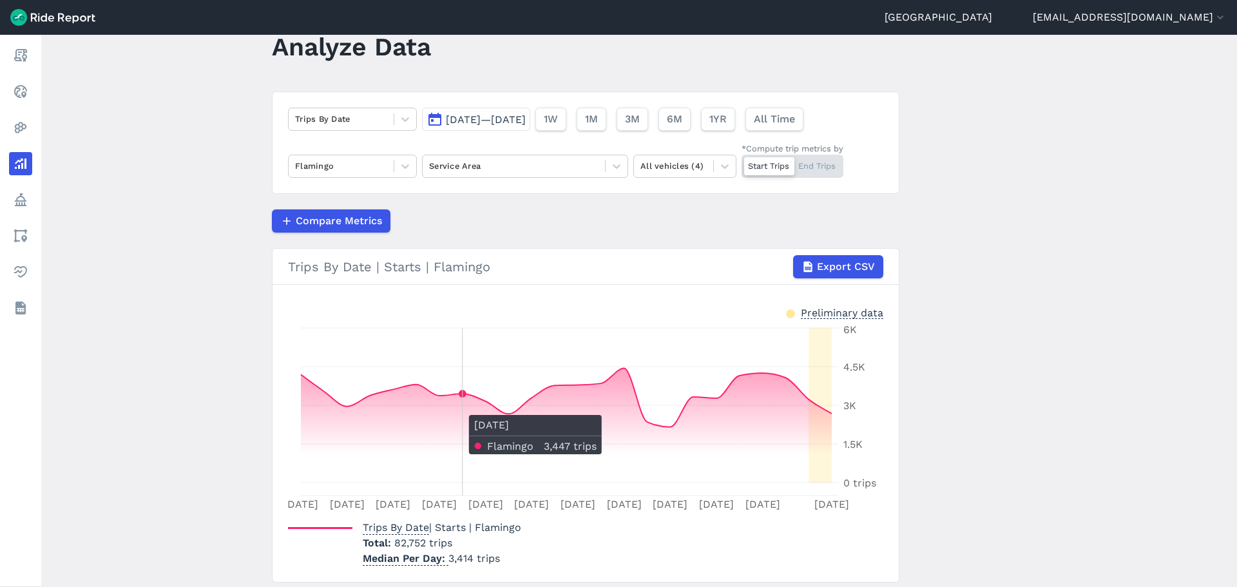
scroll to position [0, 0]
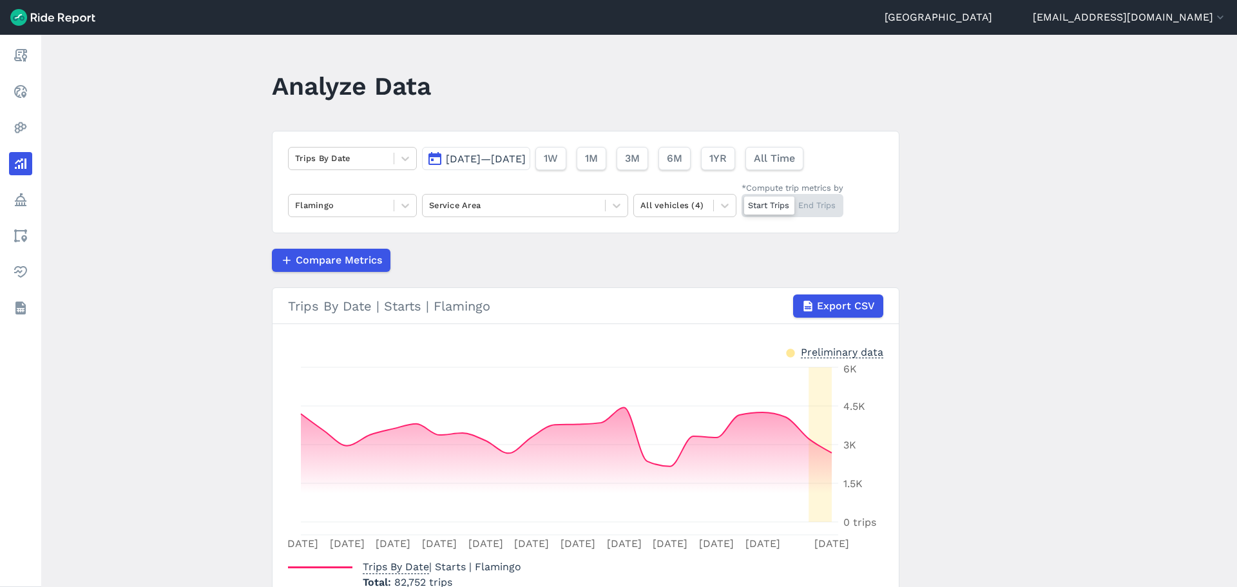
click at [614, 271] on div "Compare Metrics" at bounding box center [586, 260] width 628 height 23
click at [612, 264] on div "Compare Metrics" at bounding box center [586, 260] width 628 height 23
click at [455, 200] on div at bounding box center [513, 205] width 169 height 15
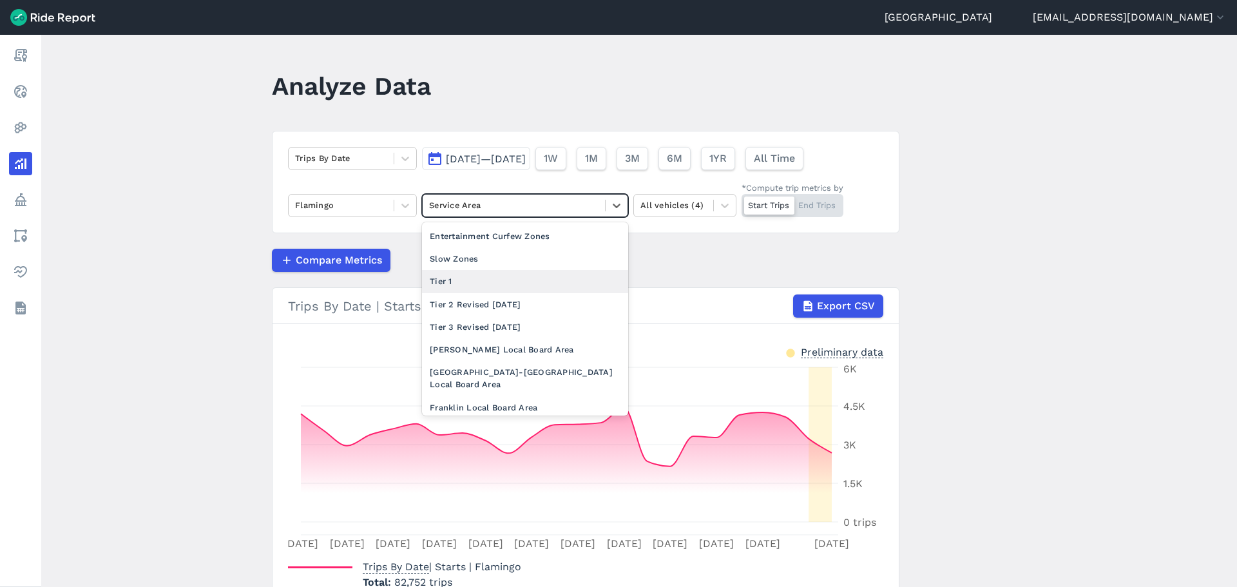
click at [487, 291] on div "Tier 1" at bounding box center [525, 281] width 206 height 23
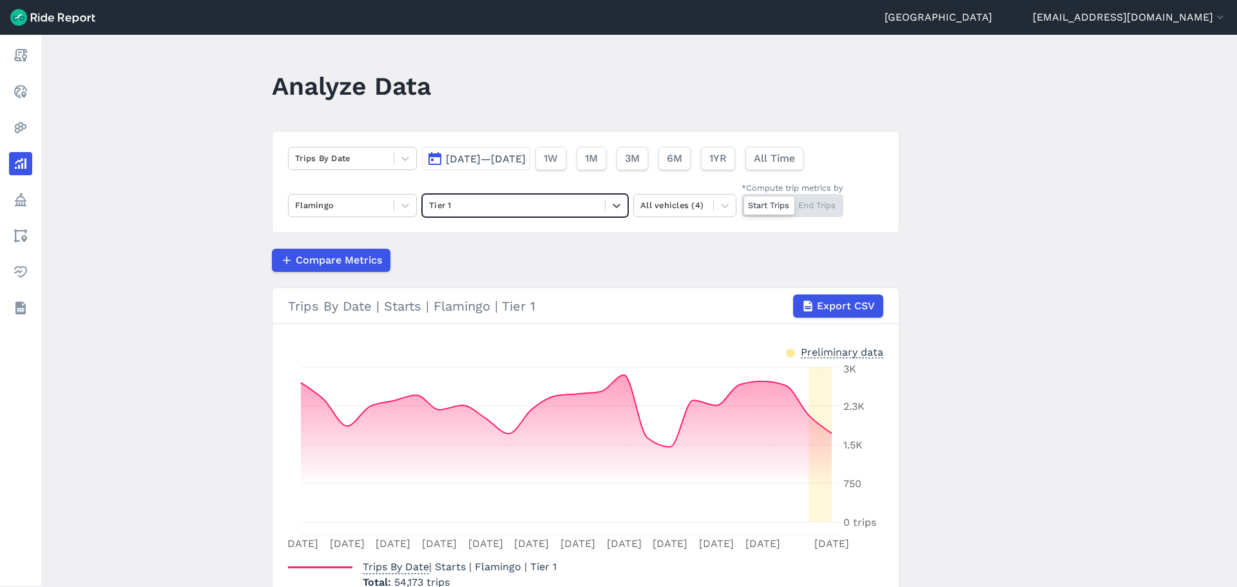
click at [488, 260] on div "Compare Metrics" at bounding box center [586, 260] width 628 height 23
click at [505, 207] on div at bounding box center [513, 205] width 169 height 15
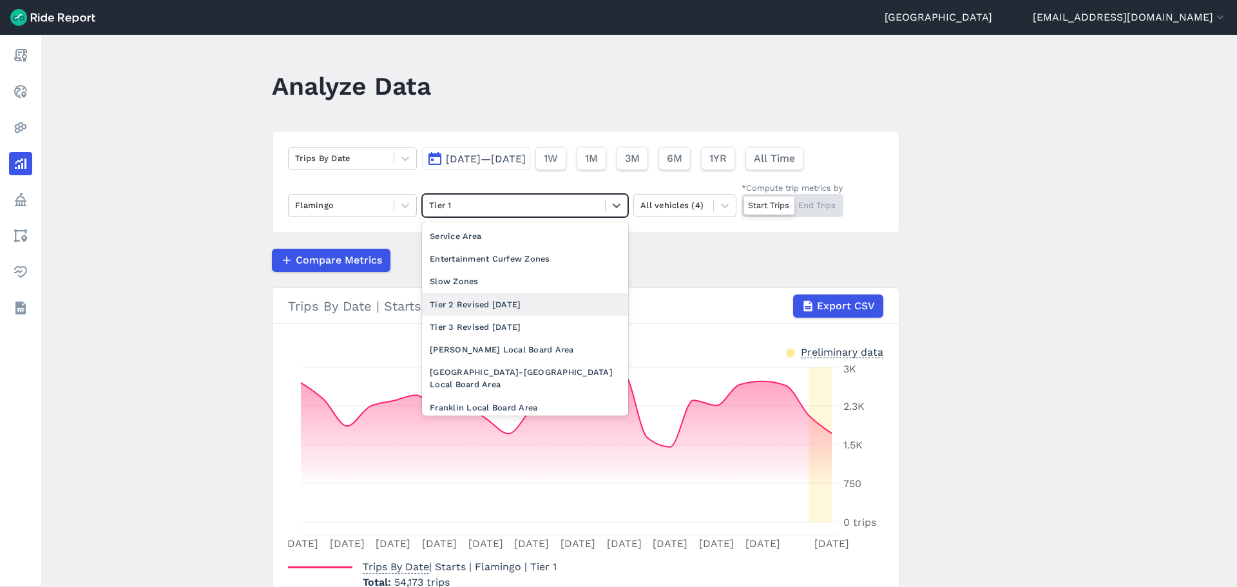
click at [489, 309] on div "Tier 2 Revised [DATE]" at bounding box center [525, 304] width 206 height 23
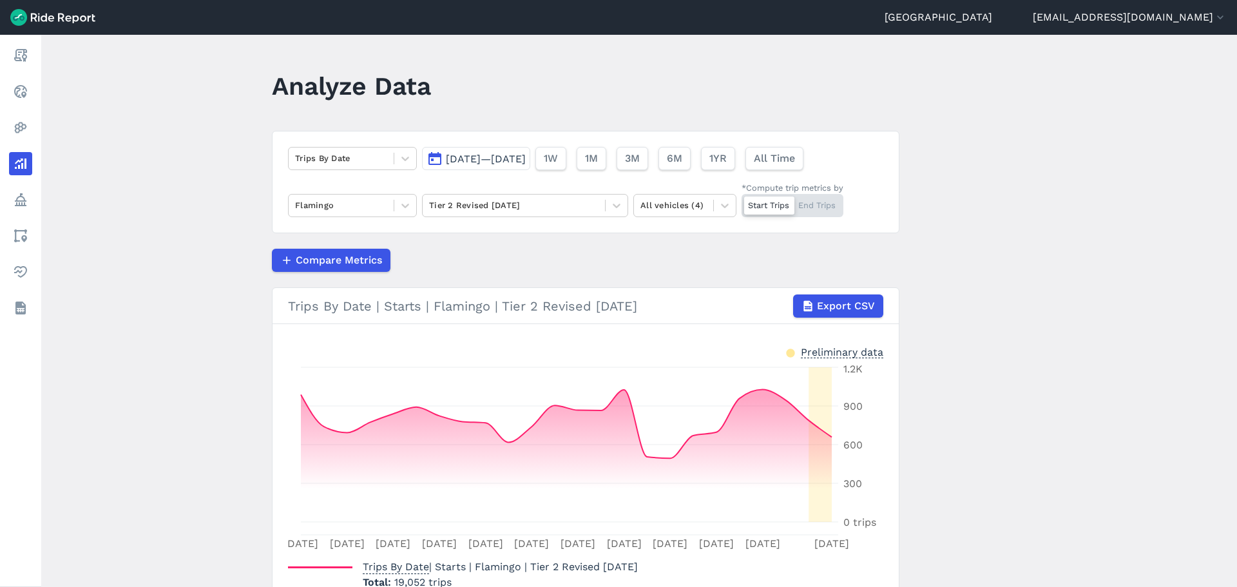
click at [499, 269] on div "Compare Metrics" at bounding box center [586, 260] width 628 height 23
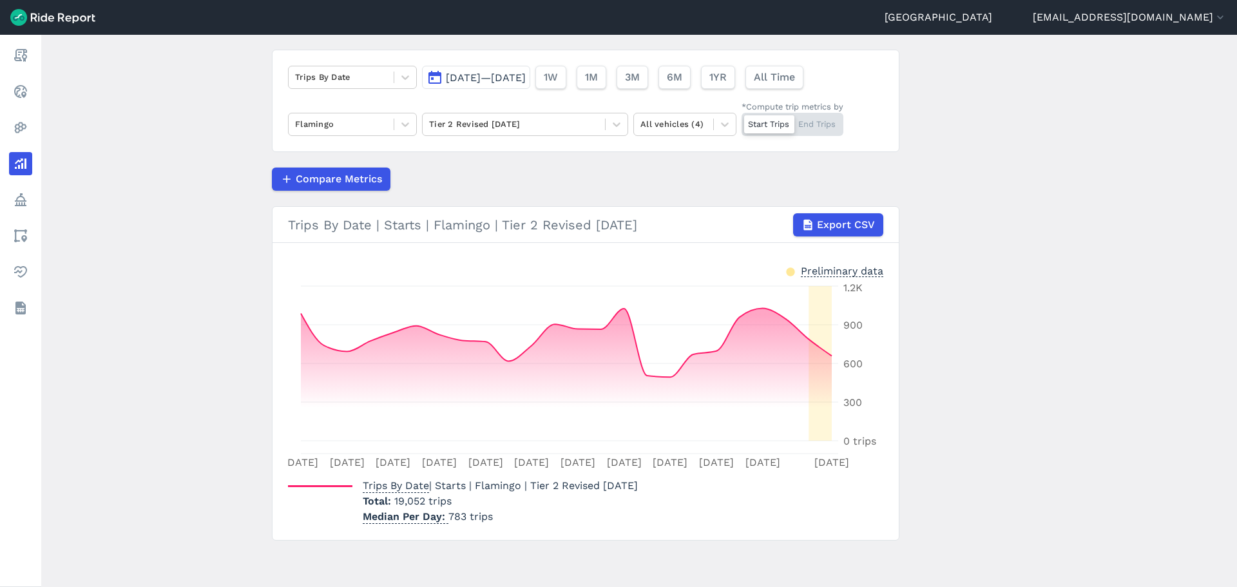
click at [239, 415] on main "Analyze Data Trips By Date [DATE]—[DATE] 1W 1M 3M 6M 1YR All Time Flamingo Tier…" at bounding box center [639, 311] width 1196 height 552
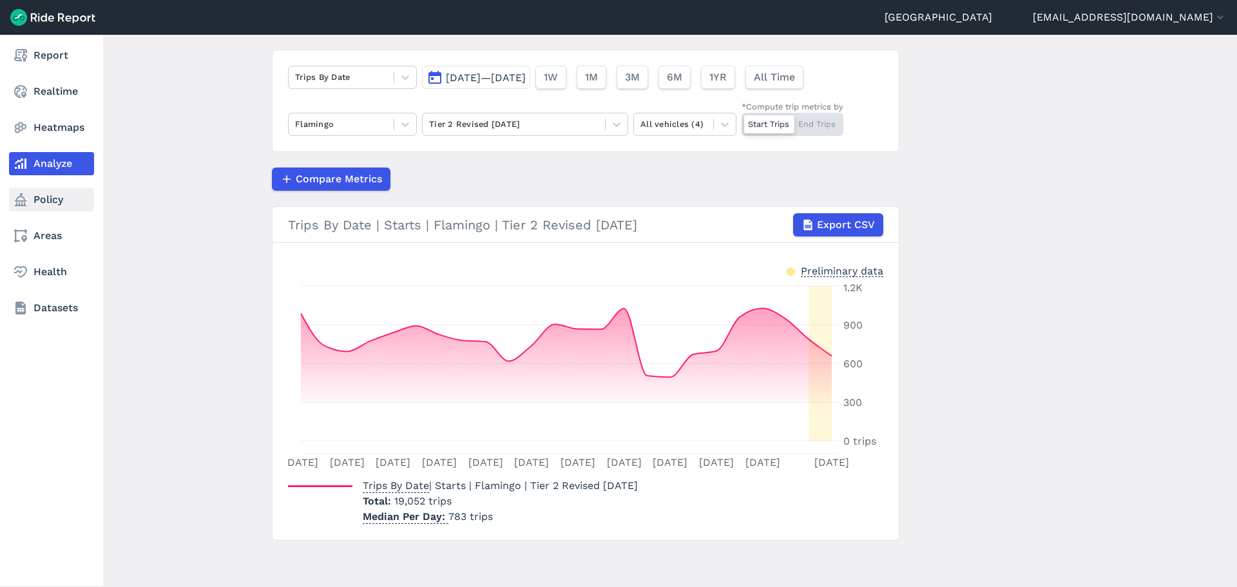
click at [46, 201] on link "Policy" at bounding box center [51, 199] width 85 height 23
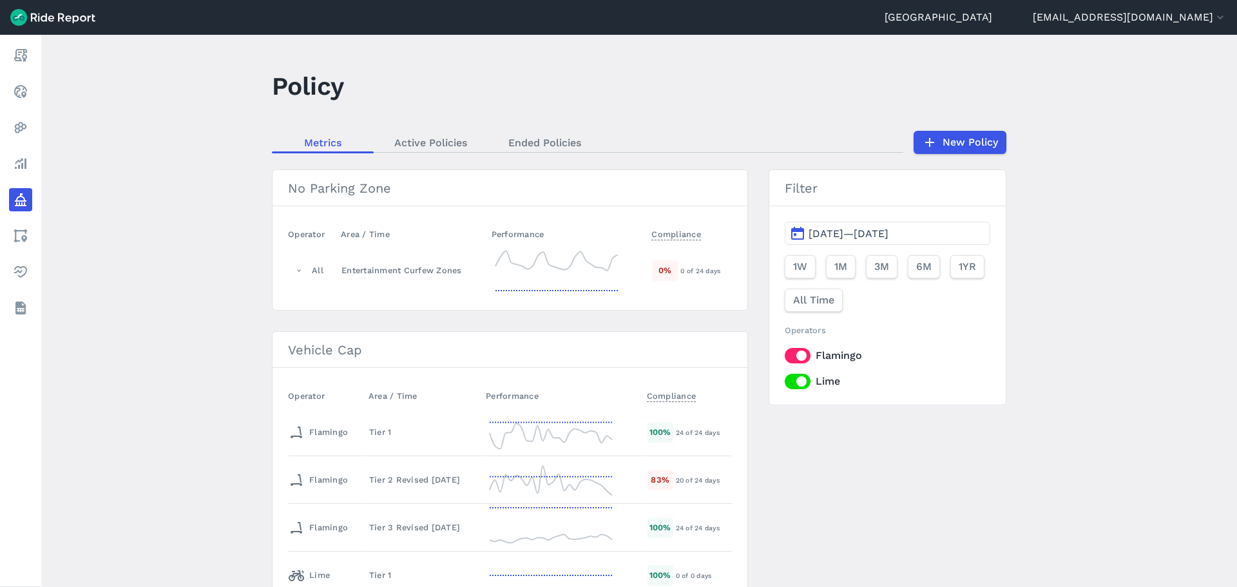
click at [201, 383] on main "Policy Metrics Active Policies Ended Policies New Policy No Parking Zone Operat…" at bounding box center [639, 311] width 1196 height 552
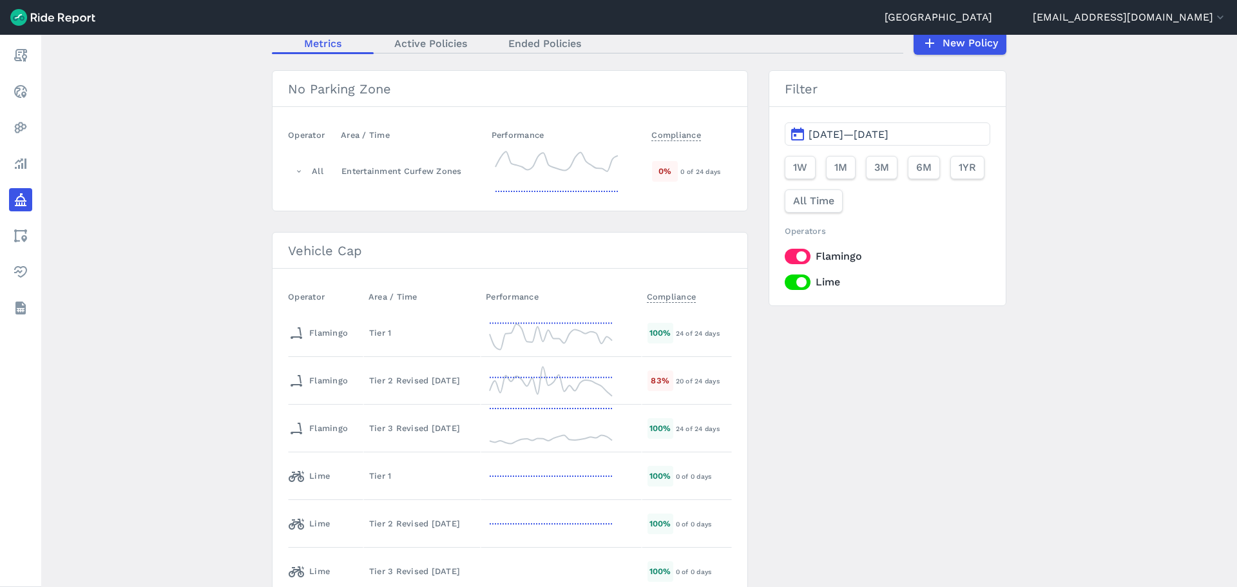
scroll to position [129, 0]
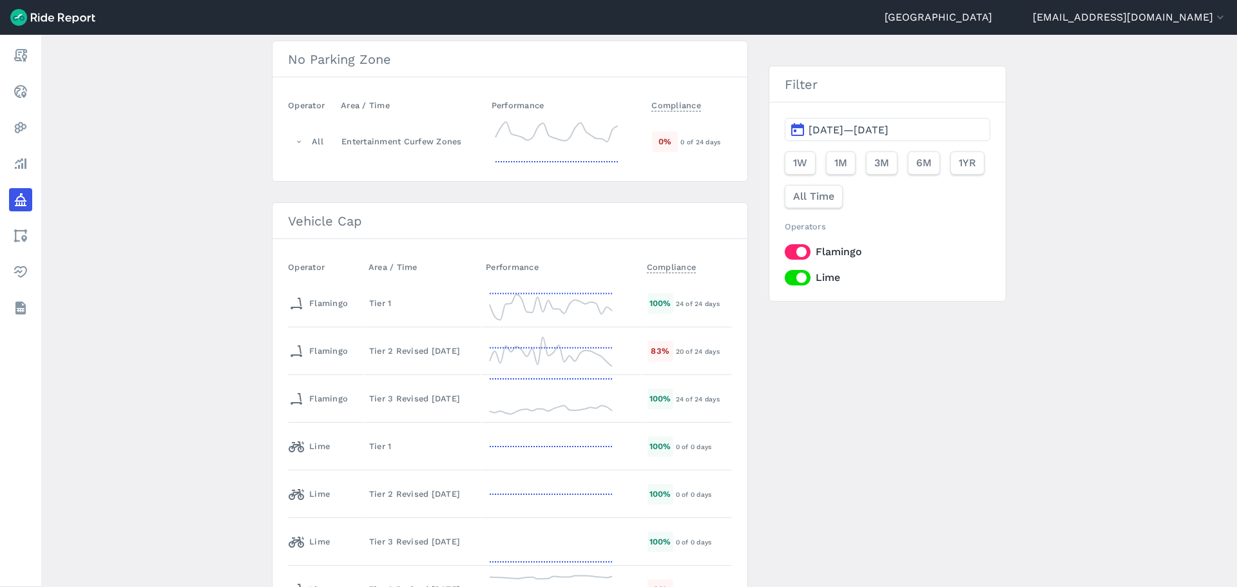
click at [199, 329] on main "Policy Metrics Active Policies Ended Policies New Policy No Parking Zone Operat…" at bounding box center [639, 311] width 1196 height 552
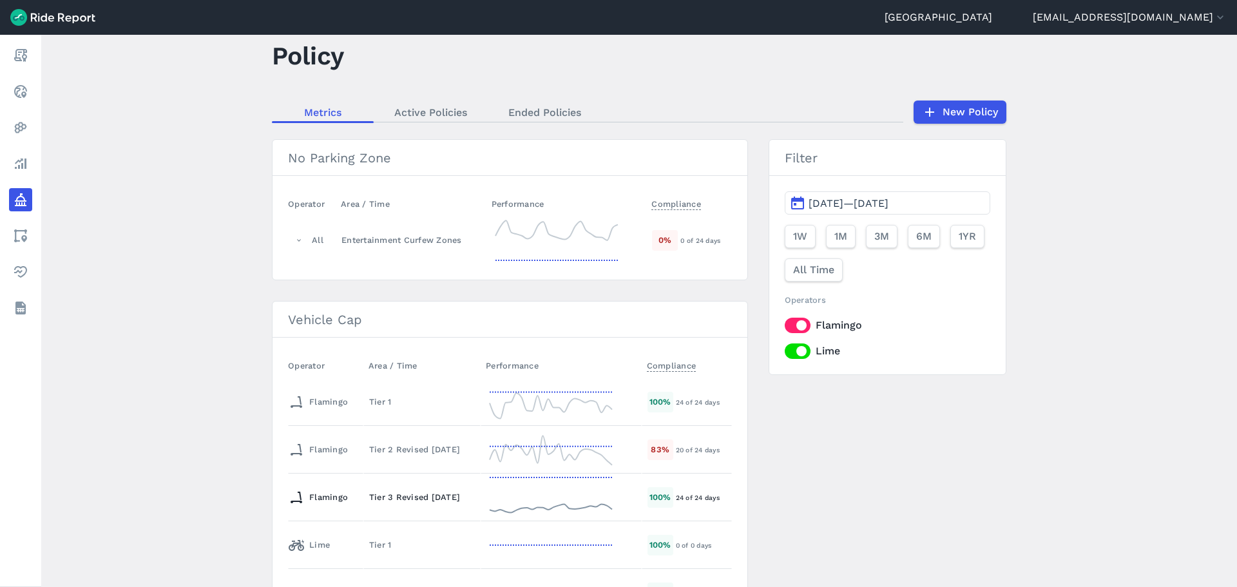
scroll to position [0, 0]
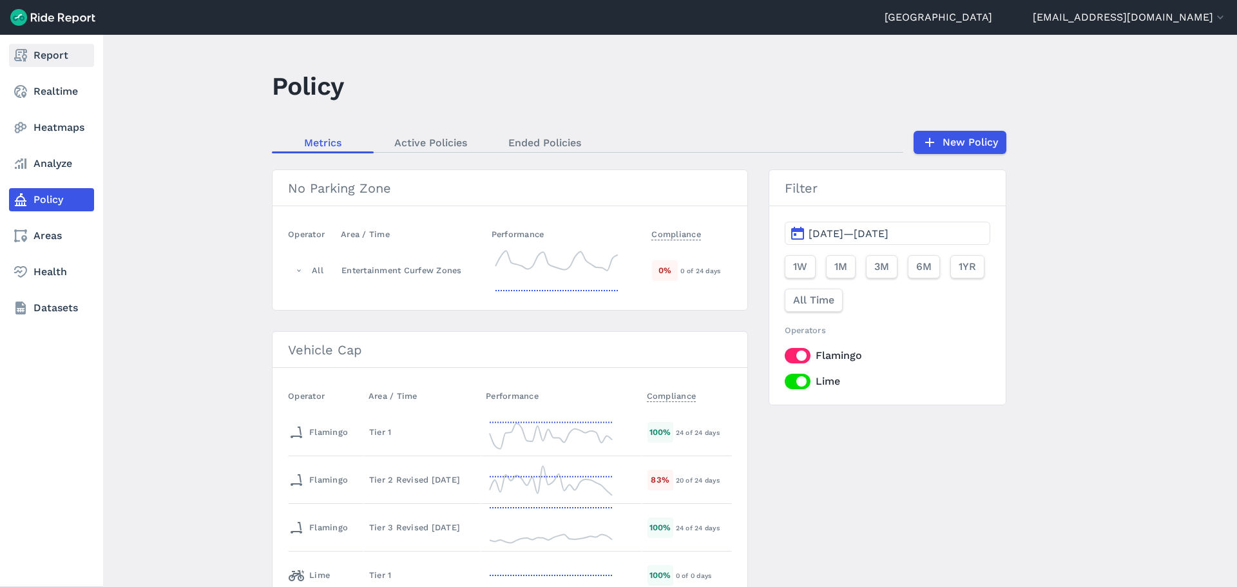
click at [26, 56] on use at bounding box center [20, 55] width 13 height 13
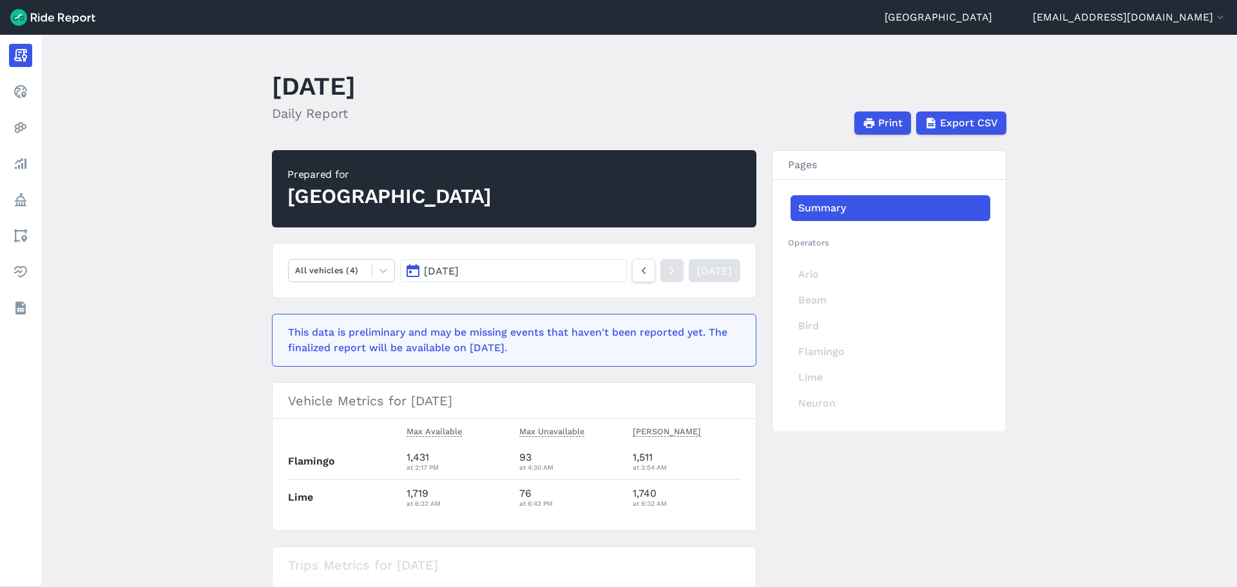
click at [224, 312] on main "[DATE] Daily Report Print Export CSV Prepared for Auckland All vehicles (4) [DA…" at bounding box center [639, 311] width 1196 height 552
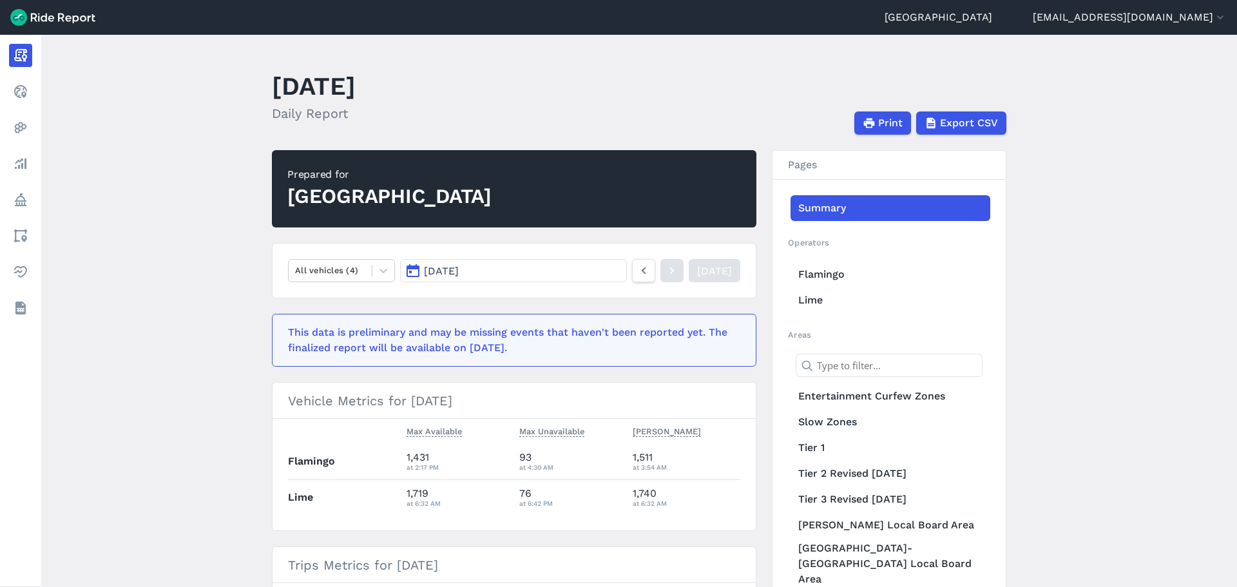
click at [459, 271] on span "[DATE]" at bounding box center [441, 271] width 35 height 12
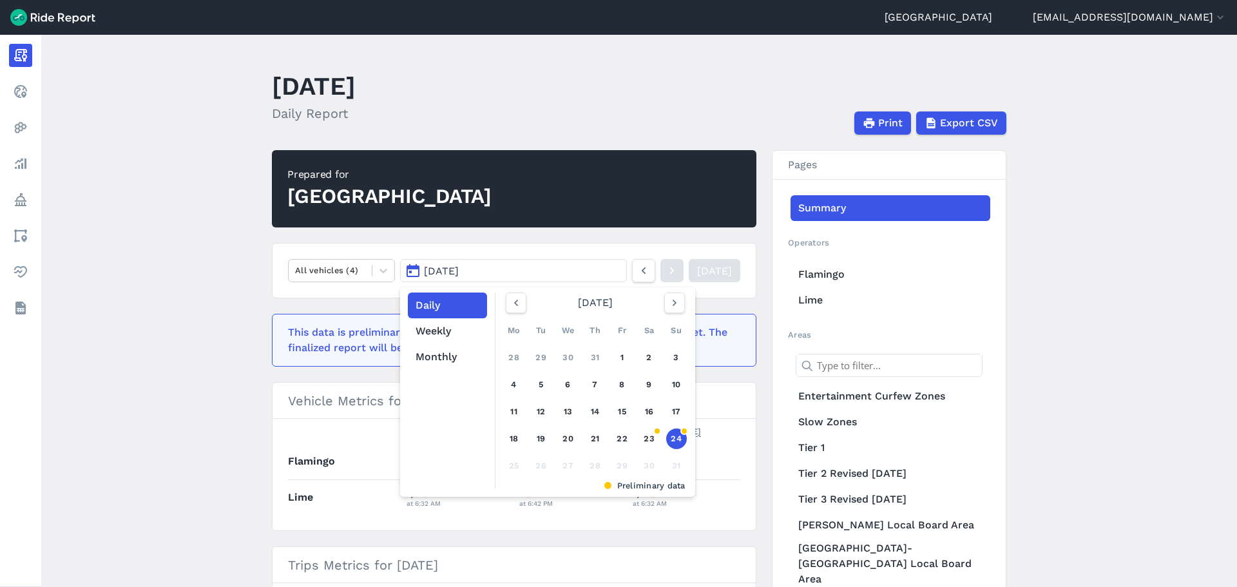
click at [260, 354] on main "[DATE] Daily Report Print Export CSV Prepared for Auckland All vehicles (4) [DA…" at bounding box center [639, 311] width 1196 height 552
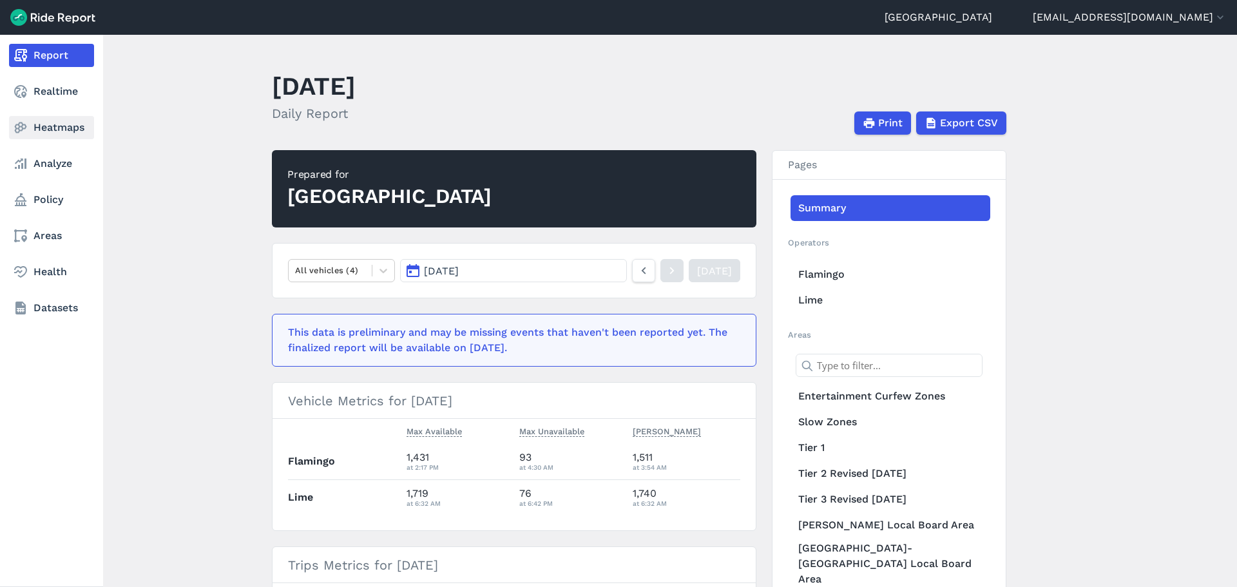
click at [38, 136] on link "Heatmaps" at bounding box center [51, 127] width 85 height 23
